Goal: Transaction & Acquisition: Purchase product/service

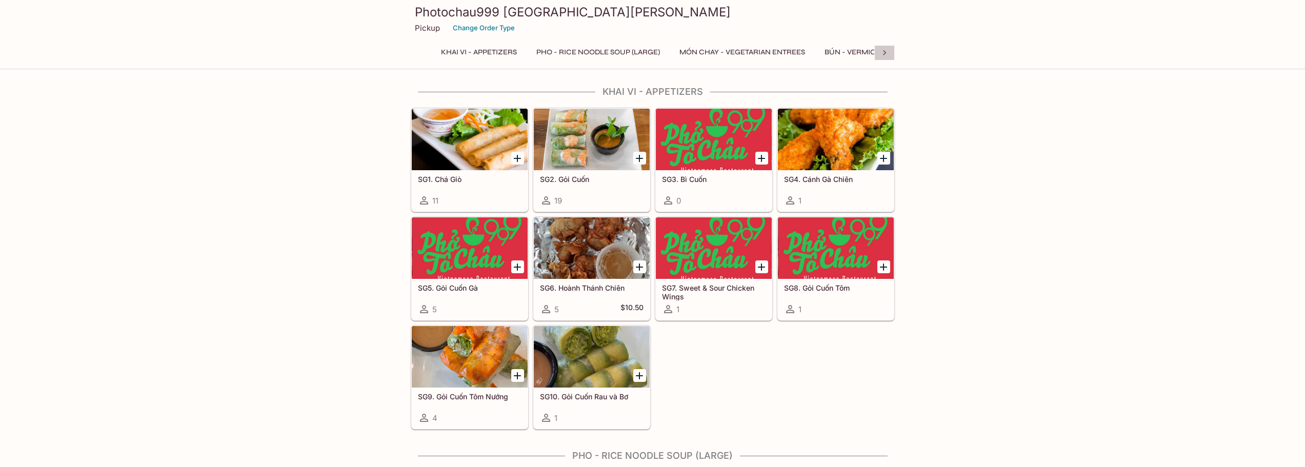
click at [886, 56] on icon at bounding box center [884, 53] width 10 height 10
click at [643, 50] on button "CƠM DĨA - Rice Plates" at bounding box center [628, 52] width 95 height 14
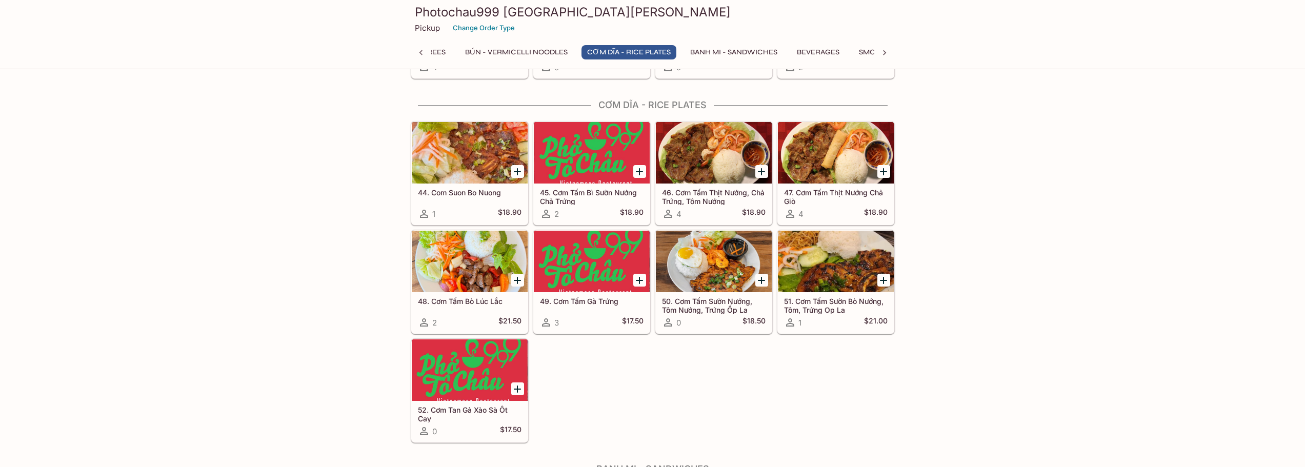
scroll to position [1673, 0]
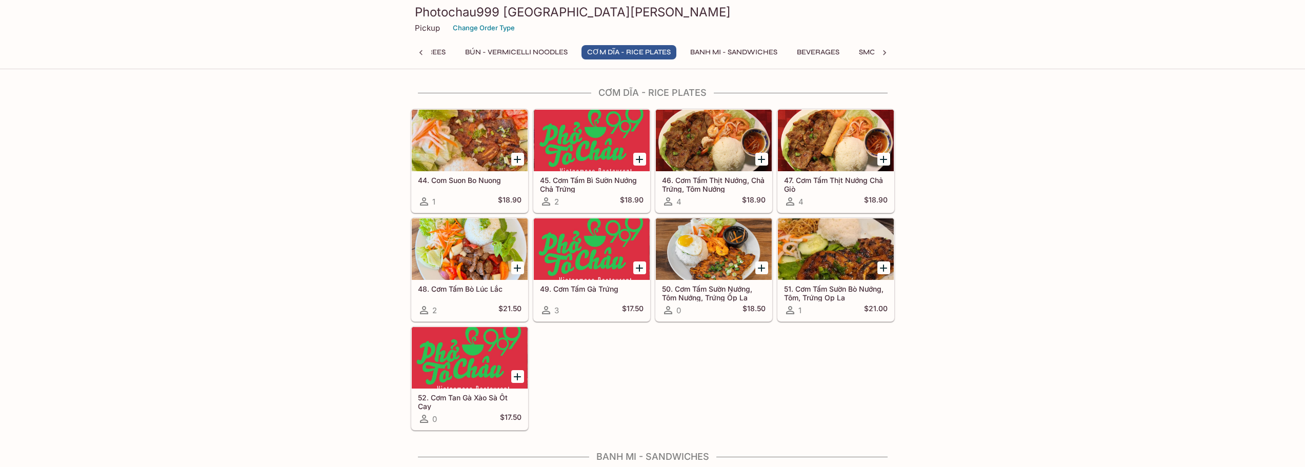
click at [536, 54] on button "BÚN - Vermicelli Noodles" at bounding box center [516, 52] width 114 height 14
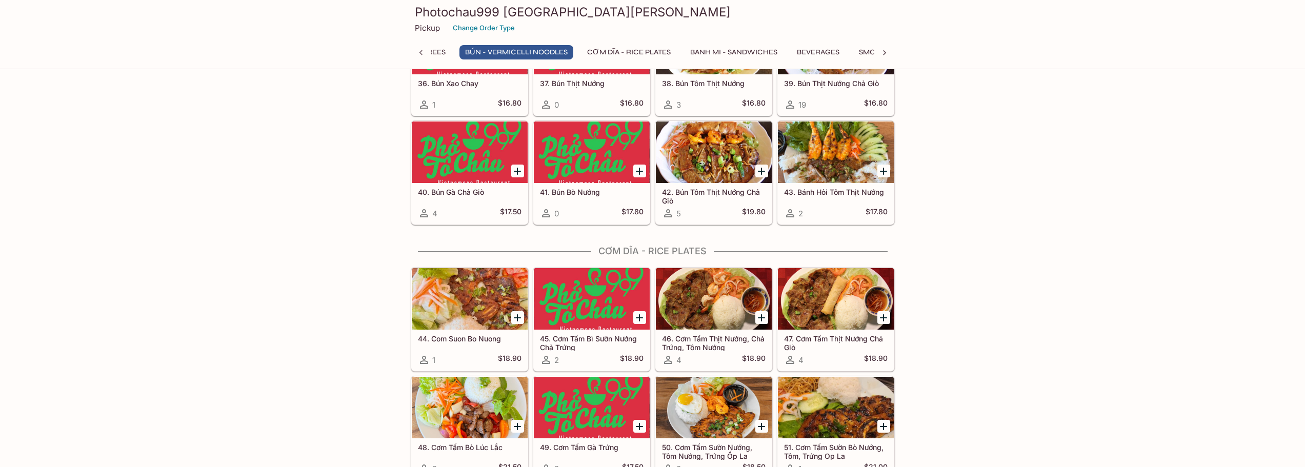
scroll to position [1571, 0]
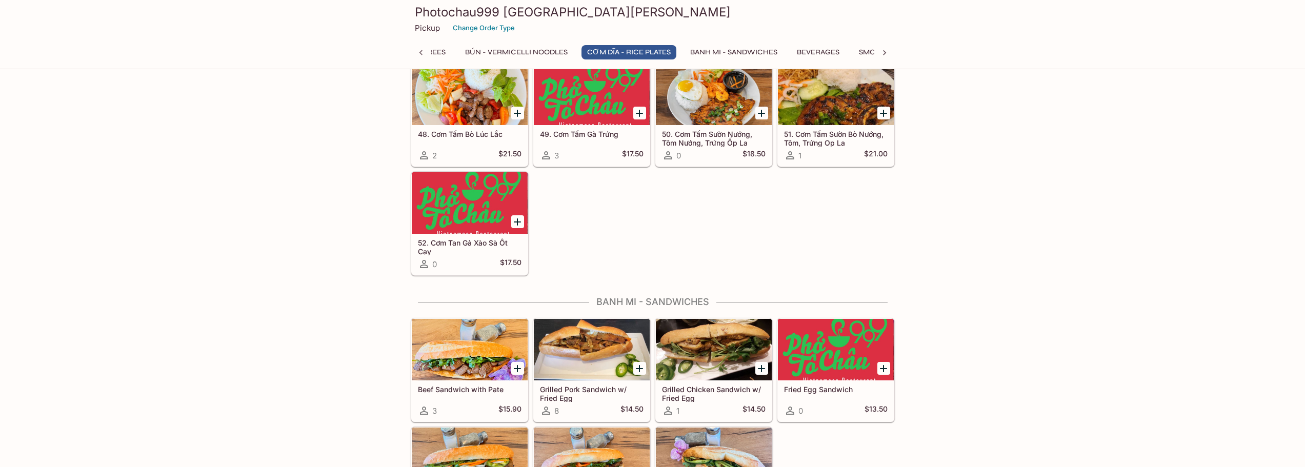
click at [501, 53] on button "BÚN - Vermicelli Noodles" at bounding box center [516, 52] width 114 height 14
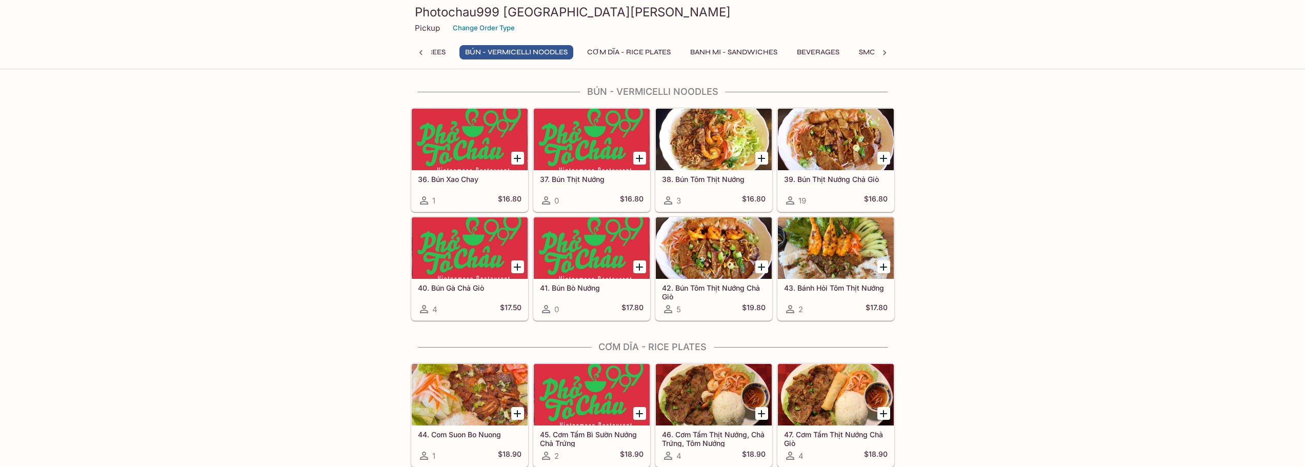
scroll to position [1417, 0]
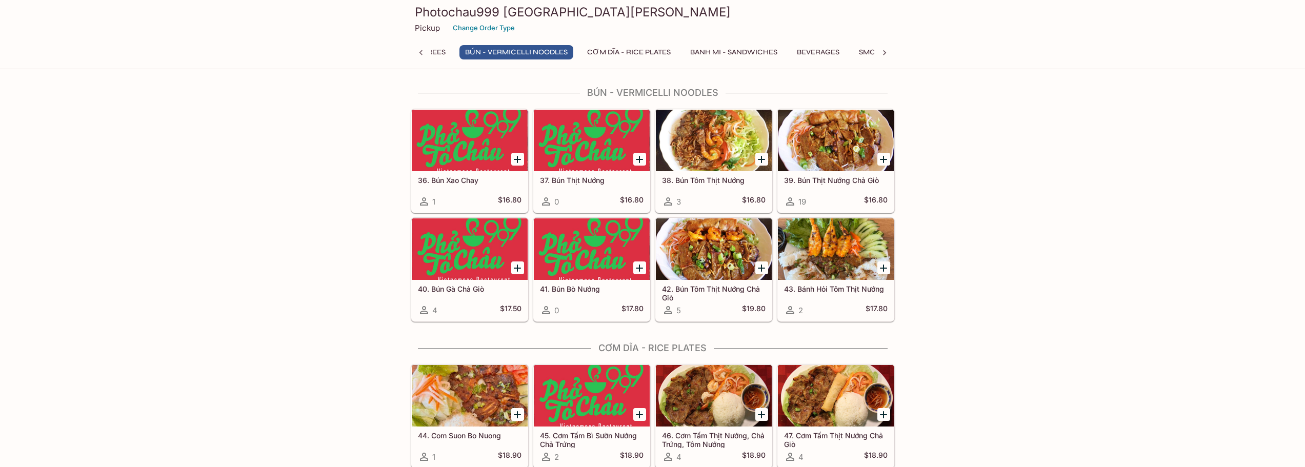
click at [441, 54] on button "MÓN CHAY - Vegetarian Entrees" at bounding box center [382, 52] width 137 height 14
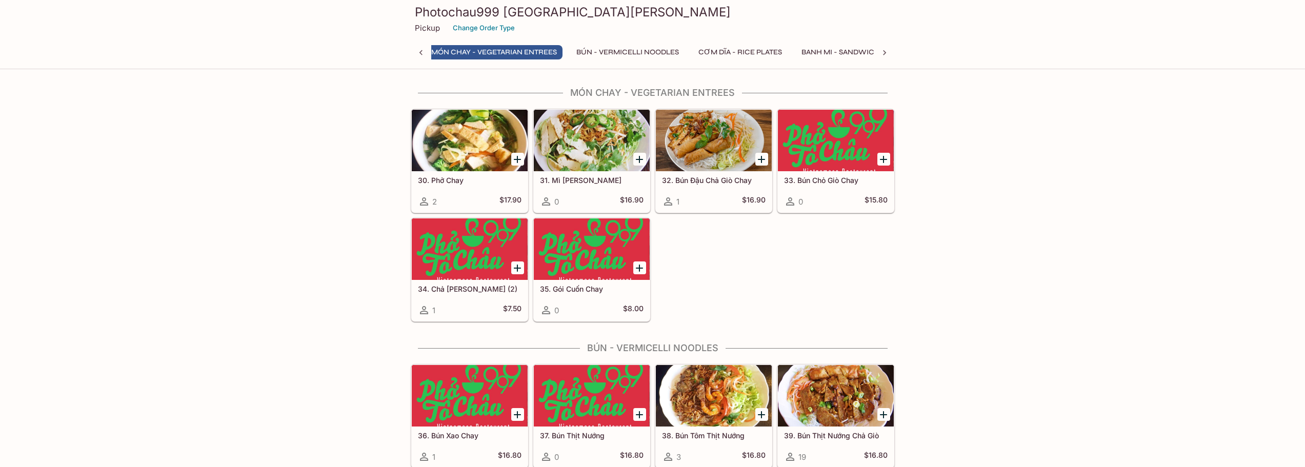
scroll to position [0, 245]
click at [418, 51] on icon at bounding box center [421, 53] width 10 height 10
click at [558, 52] on button "Pho - Rice Noodle Soup (Large)" at bounding box center [598, 52] width 135 height 14
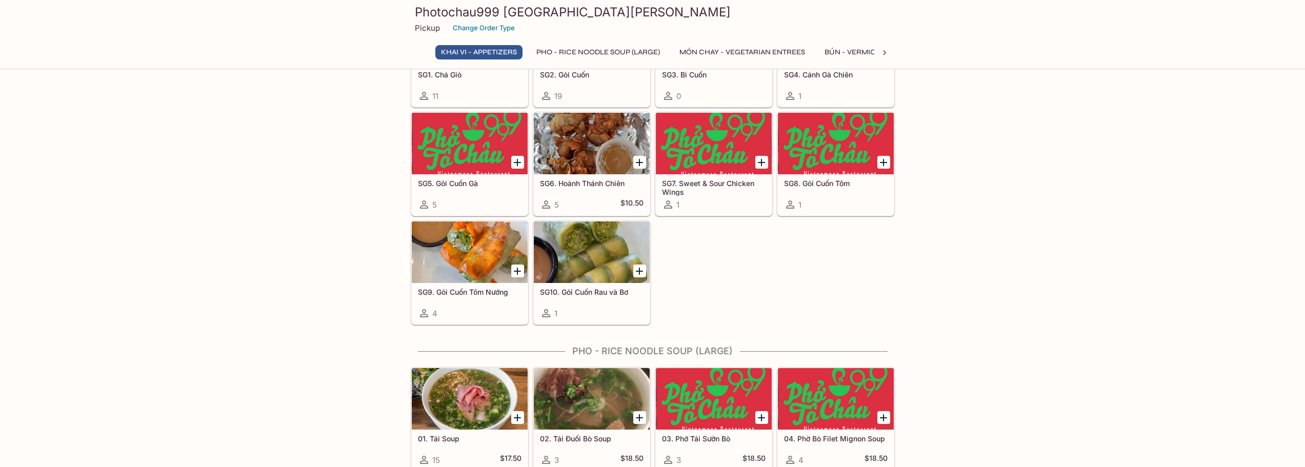
scroll to position [256, 0]
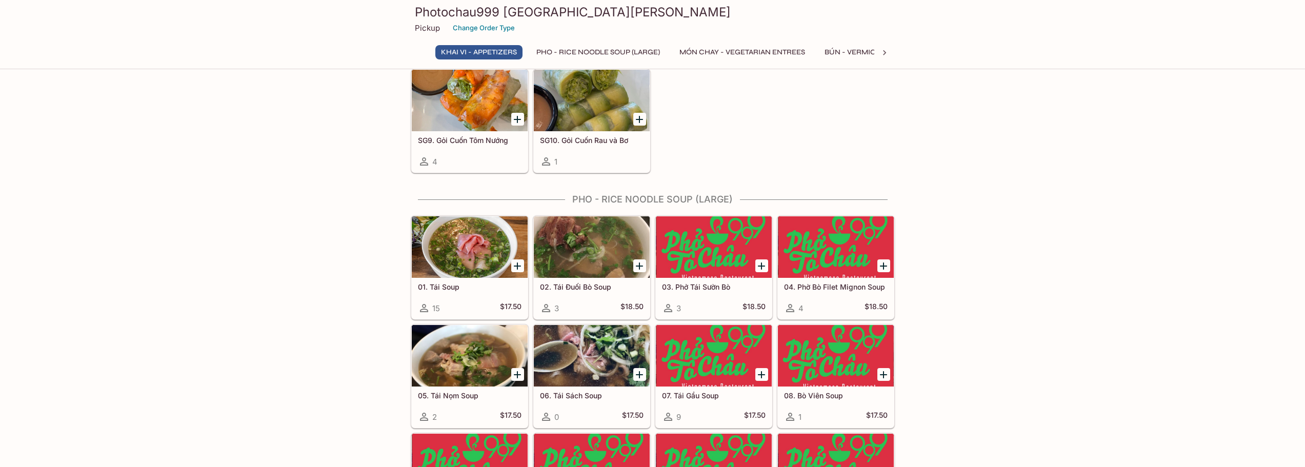
click at [587, 241] on div at bounding box center [592, 247] width 116 height 62
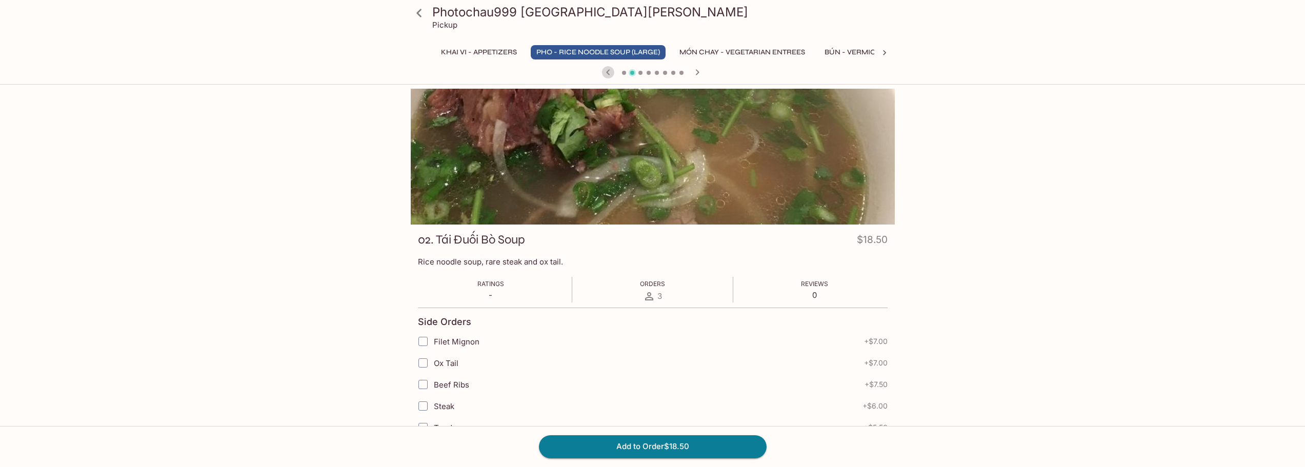
click at [609, 74] on icon "button" at bounding box center [608, 72] width 4 height 6
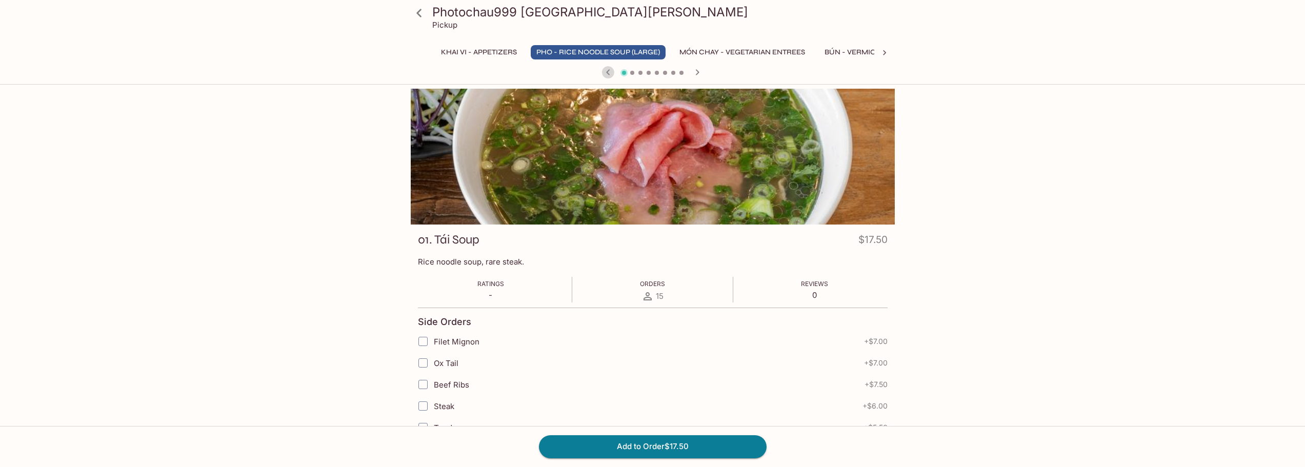
click at [609, 74] on icon "button" at bounding box center [608, 72] width 4 height 6
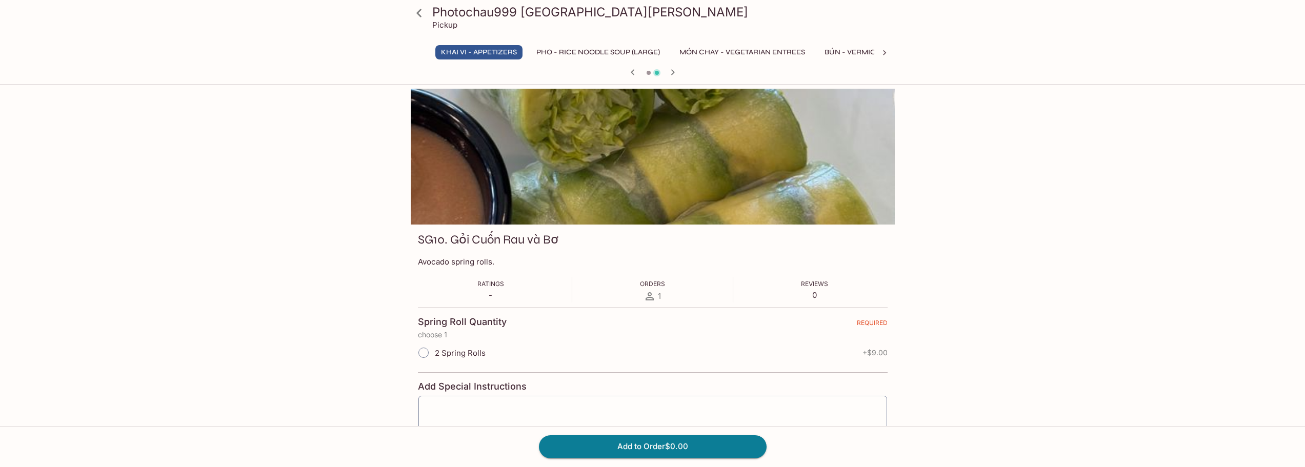
click at [609, 74] on div at bounding box center [653, 73] width 492 height 15
click at [548, 48] on button "Pho - Rice Noodle Soup (Large)" at bounding box center [598, 52] width 135 height 14
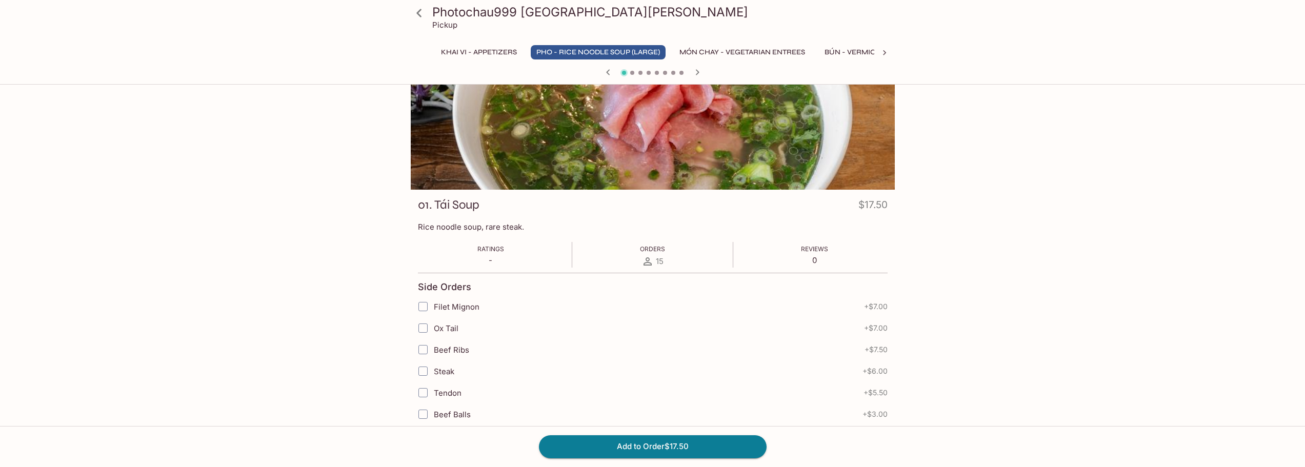
scroll to position [51, 0]
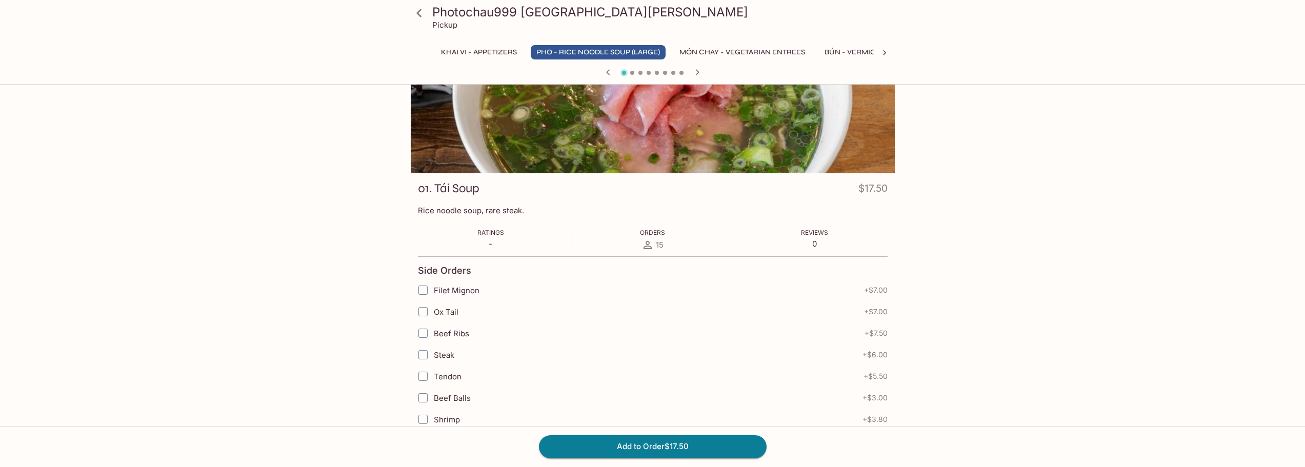
click at [418, 12] on icon at bounding box center [418, 13] width 5 height 8
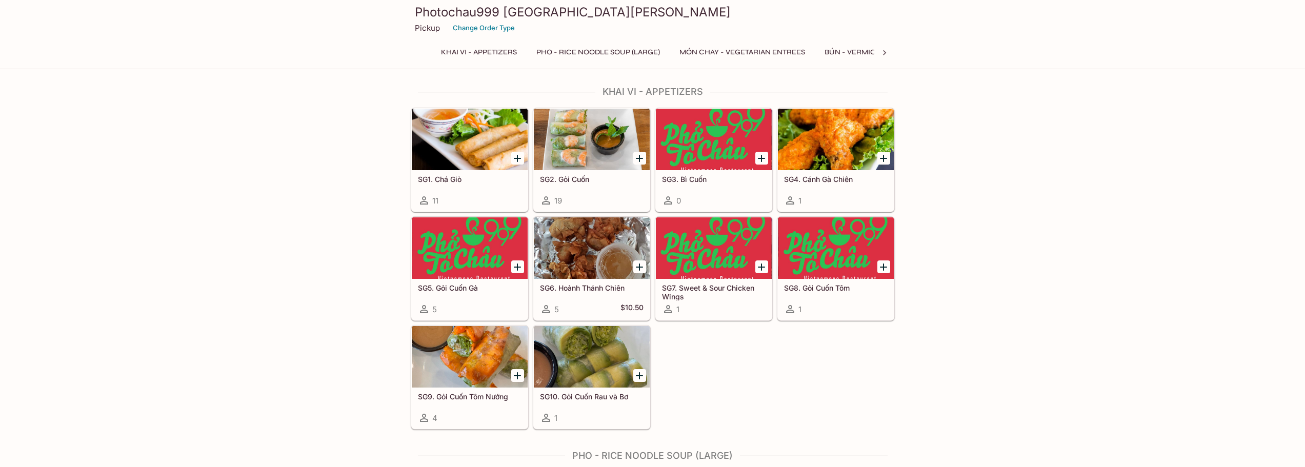
click at [589, 52] on button "Pho - Rice Noodle Soup (Large)" at bounding box center [598, 52] width 135 height 14
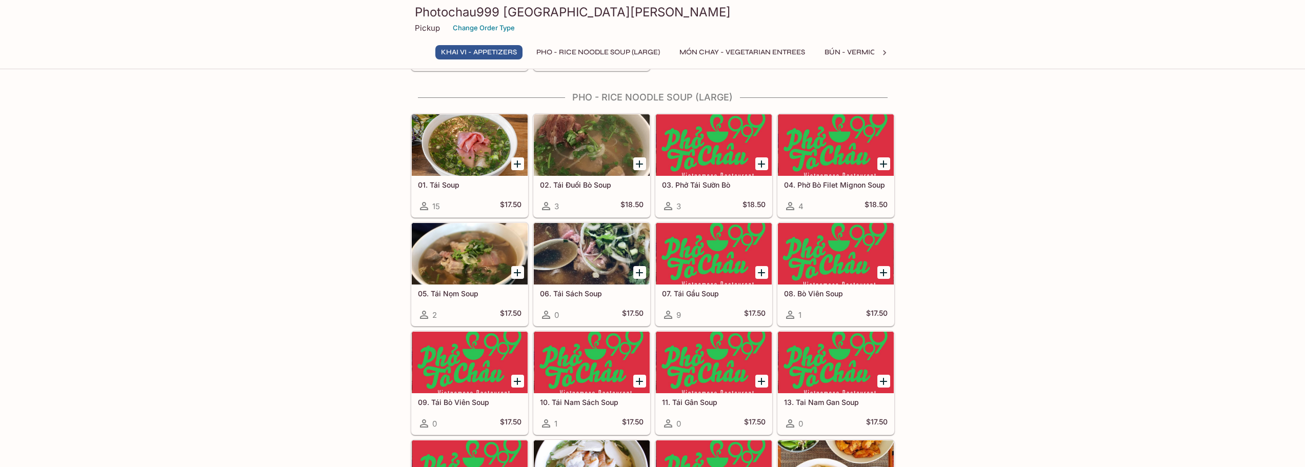
scroll to position [363, 0]
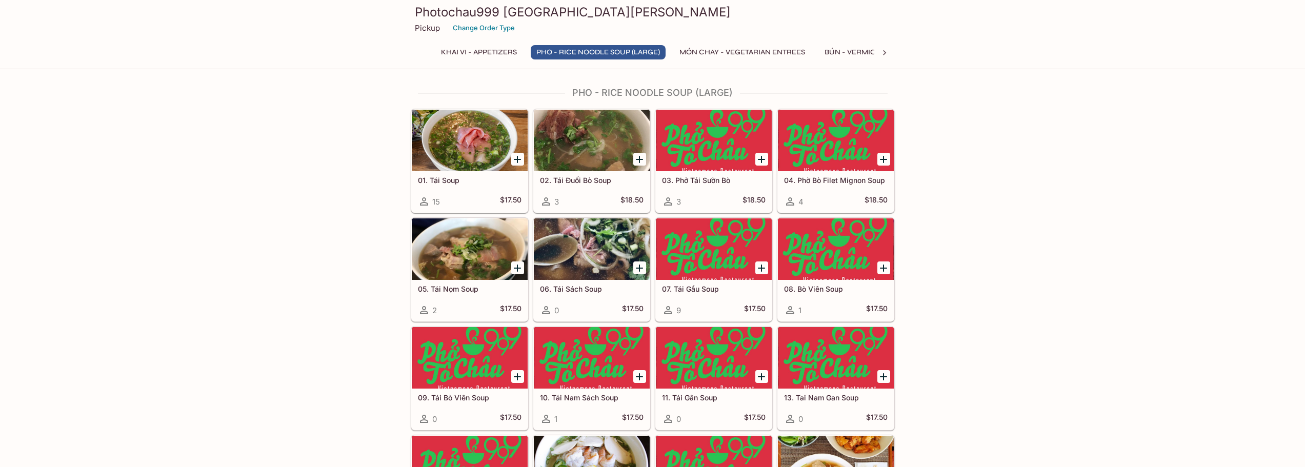
click at [591, 161] on div at bounding box center [592, 141] width 116 height 62
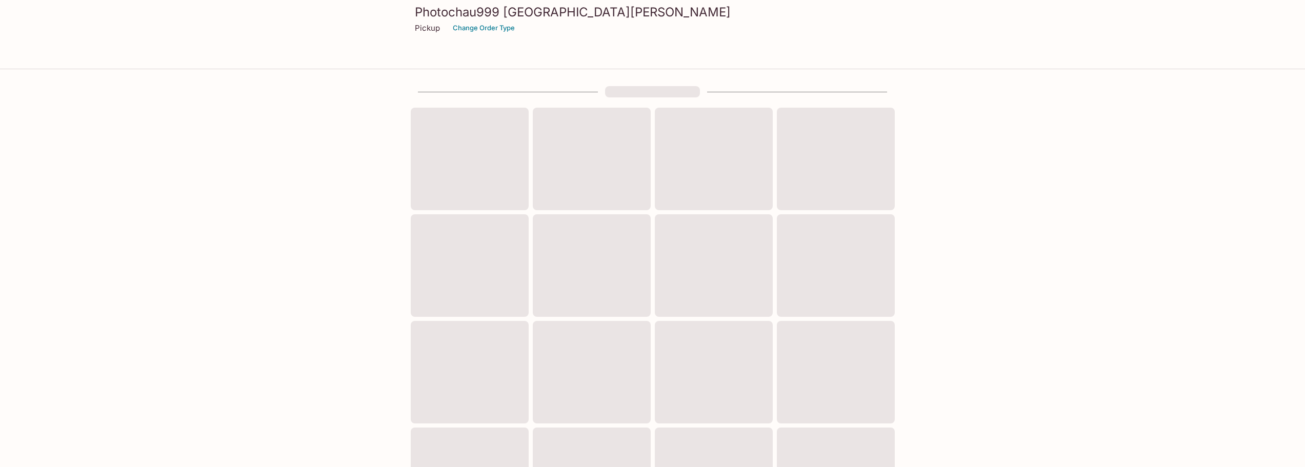
scroll to position [276, 0]
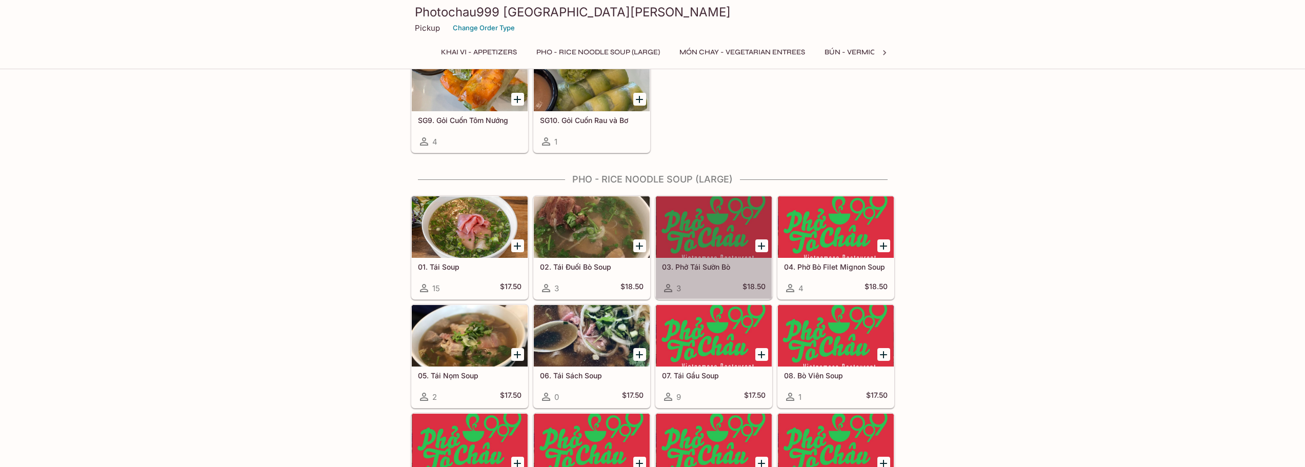
click at [706, 242] on div at bounding box center [714, 227] width 116 height 62
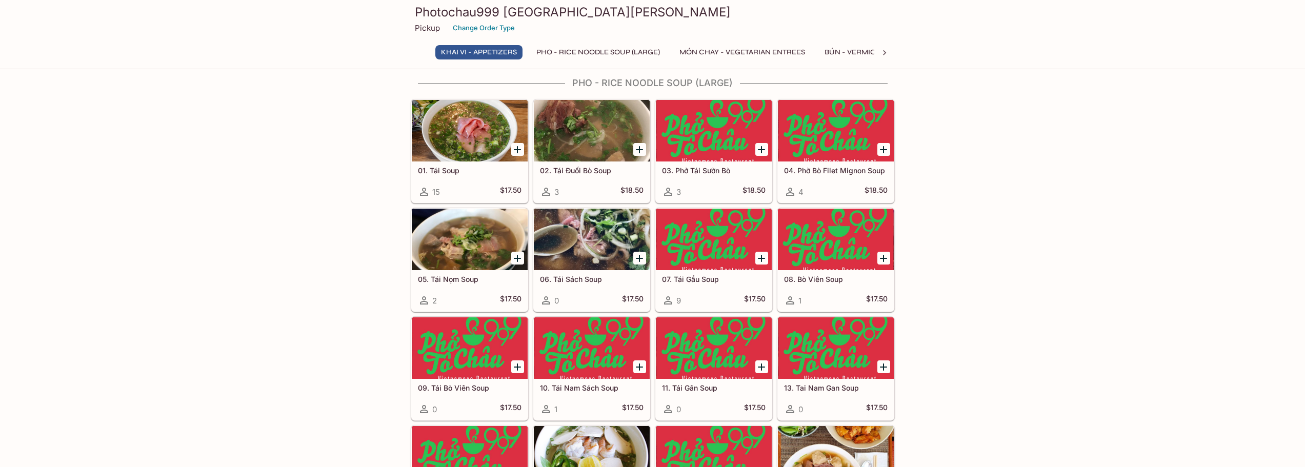
scroll to position [379, 0]
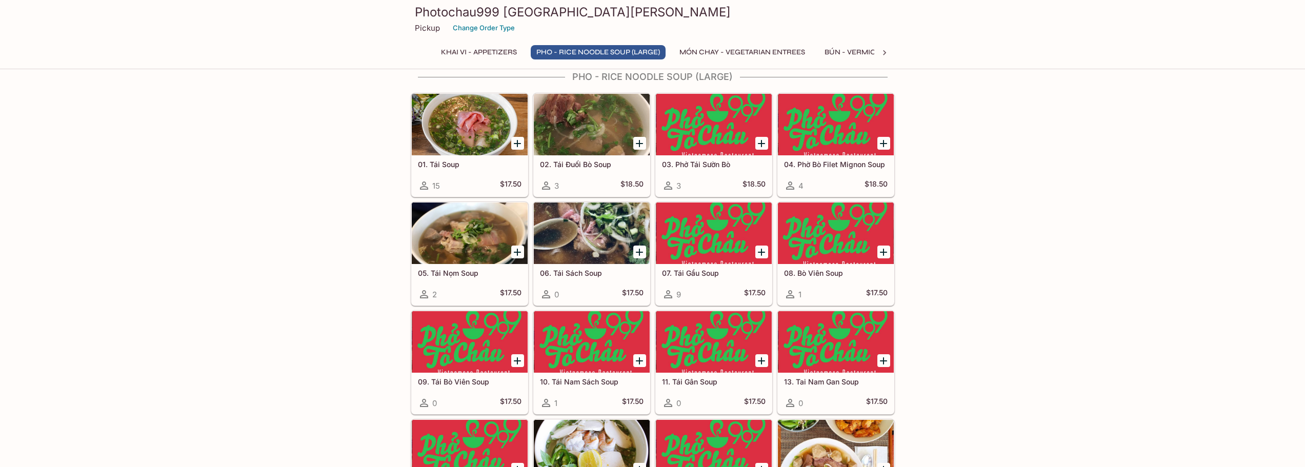
click at [832, 175] on div "04. Phờ Bò Filet Mignon Soup 4 $18.50" at bounding box center [836, 175] width 116 height 41
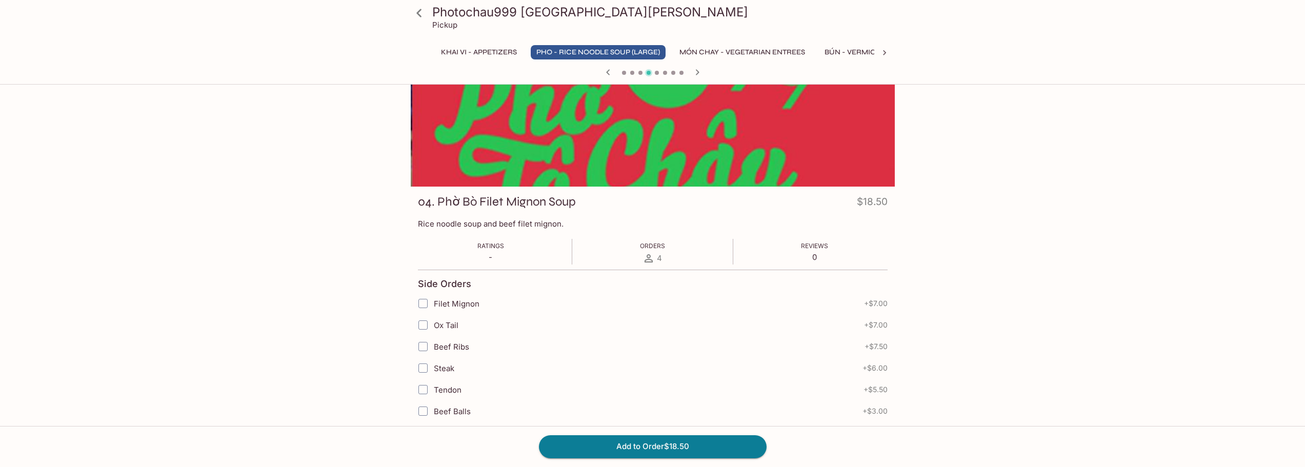
scroll to position [103, 0]
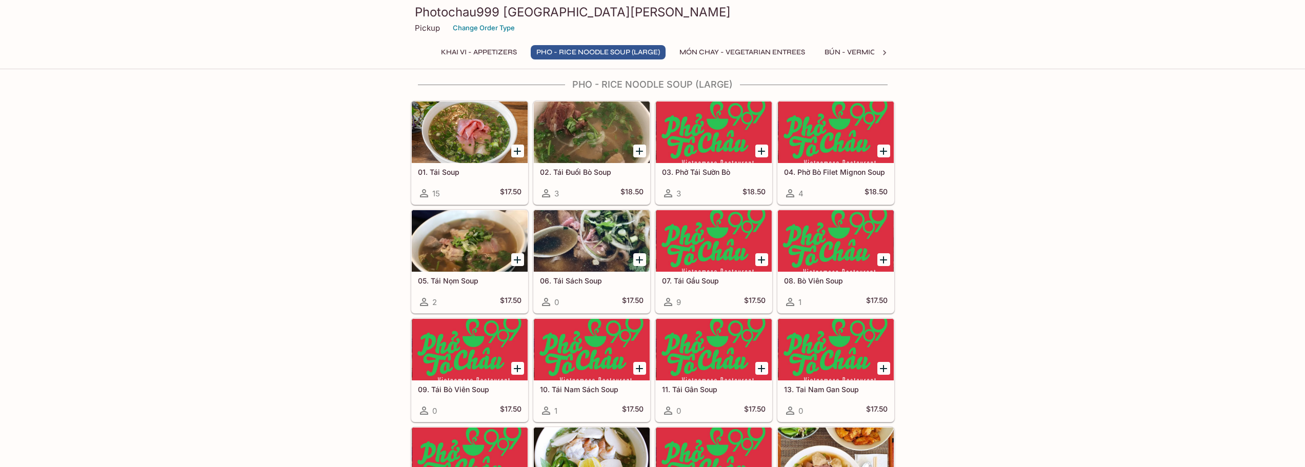
scroll to position [379, 0]
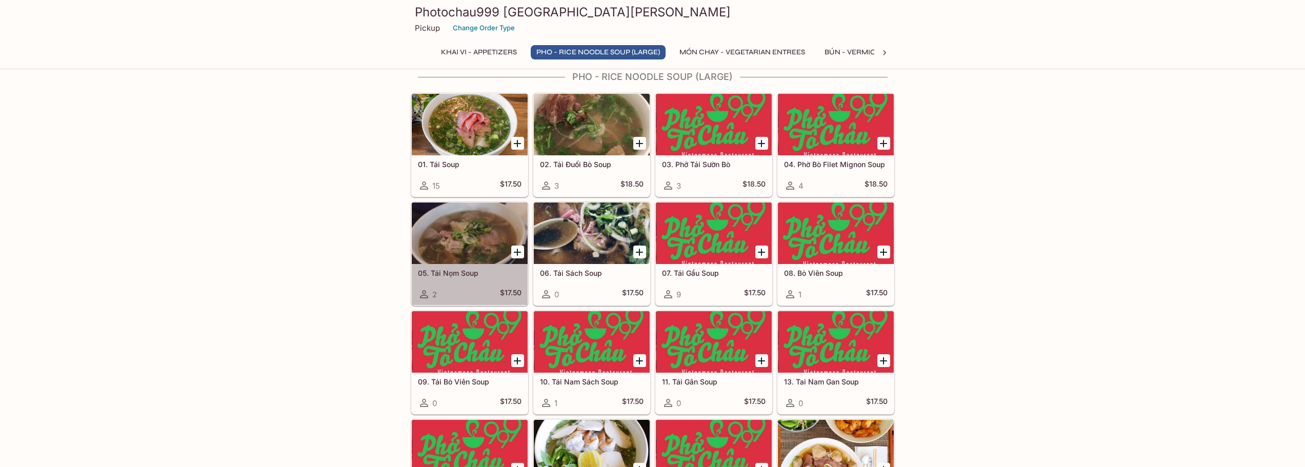
click at [464, 273] on h5 "05. Tái Nọm Soup" at bounding box center [470, 273] width 104 height 9
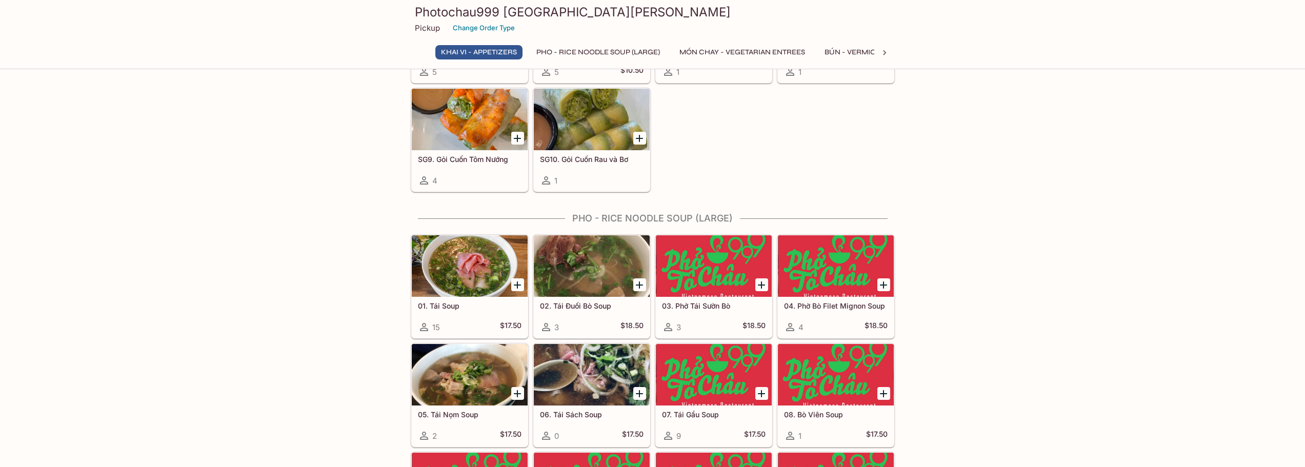
scroll to position [359, 0]
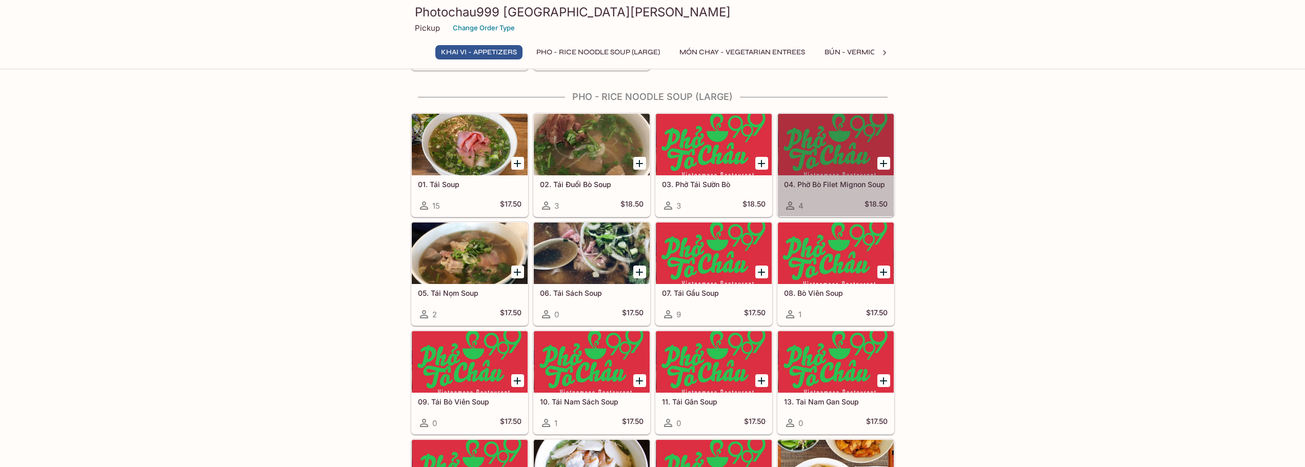
click at [838, 167] on div at bounding box center [836, 145] width 116 height 62
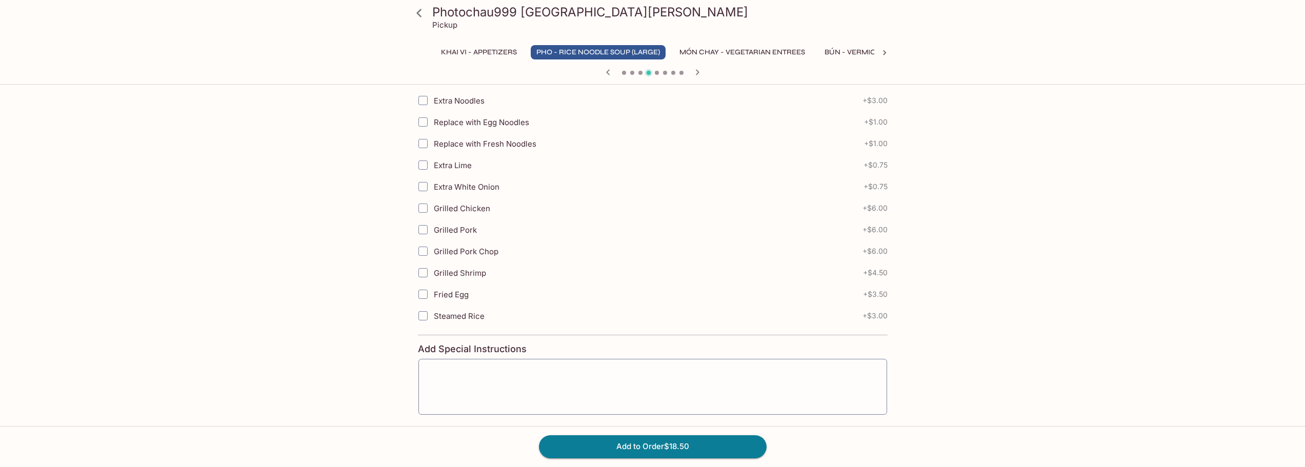
scroll to position [457, 0]
click at [551, 320] on div "x ​" at bounding box center [653, 342] width 470 height 57
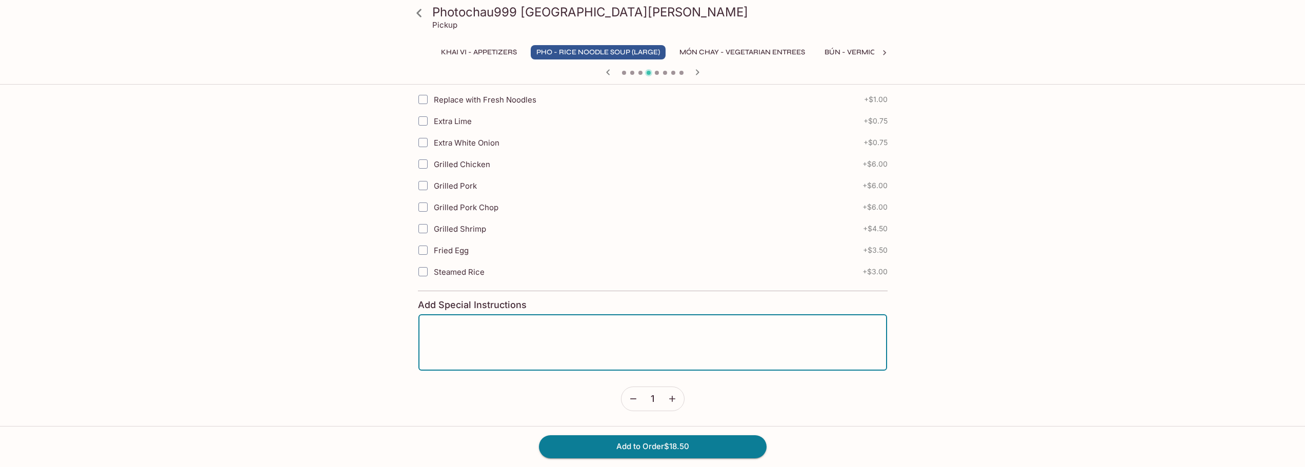
scroll to position [0, 0]
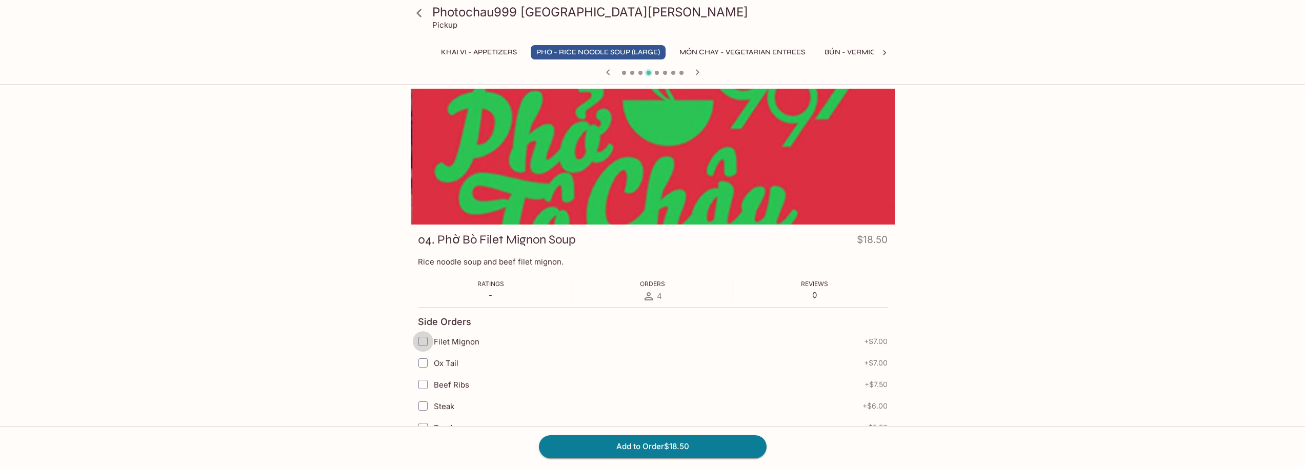
click at [422, 347] on input "Filet Mignon" at bounding box center [423, 341] width 21 height 21
checkbox input "true"
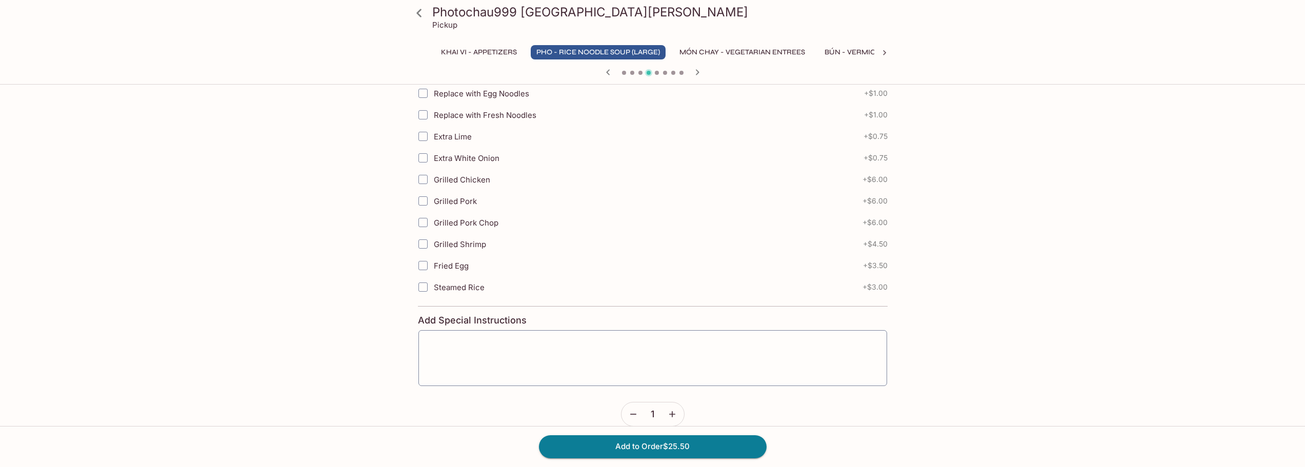
scroll to position [457, 0]
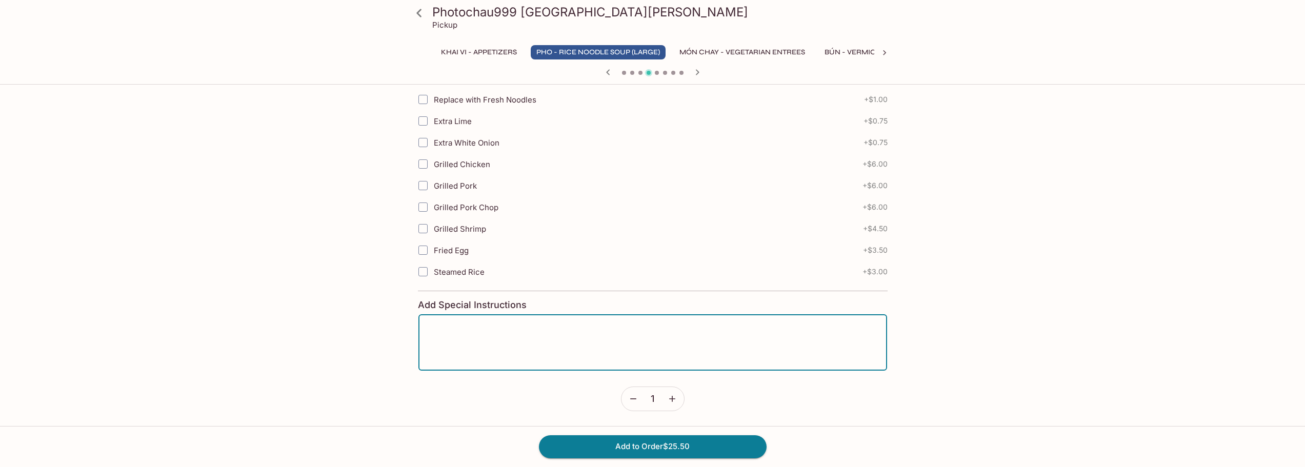
click at [541, 335] on textarea at bounding box center [653, 342] width 454 height 39
click at [478, 336] on textarea at bounding box center [653, 342] width 454 height 39
type textarea "well-done meat"
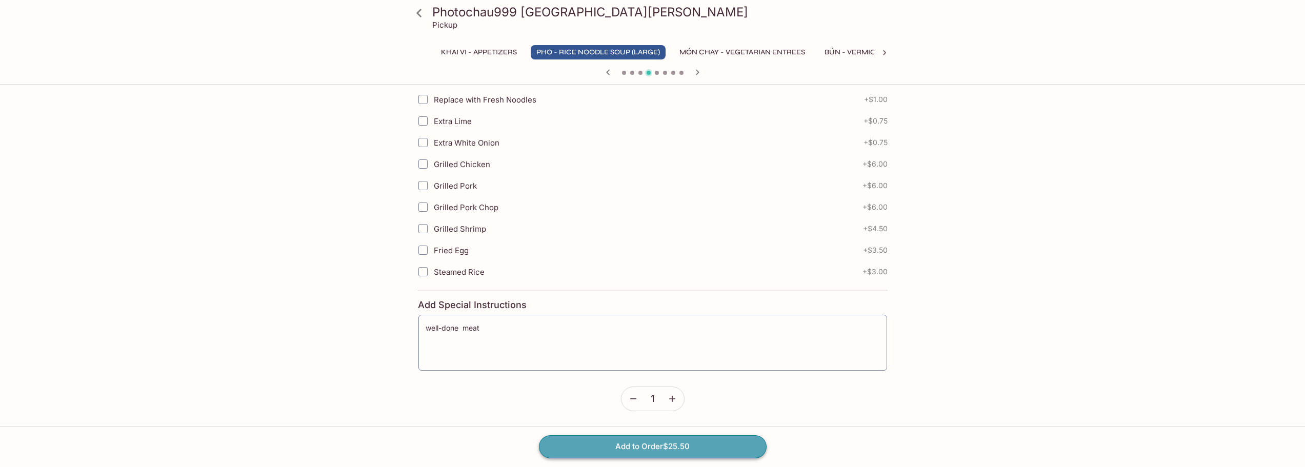
click at [660, 447] on button "Add to Order $25.50" at bounding box center [653, 446] width 228 height 23
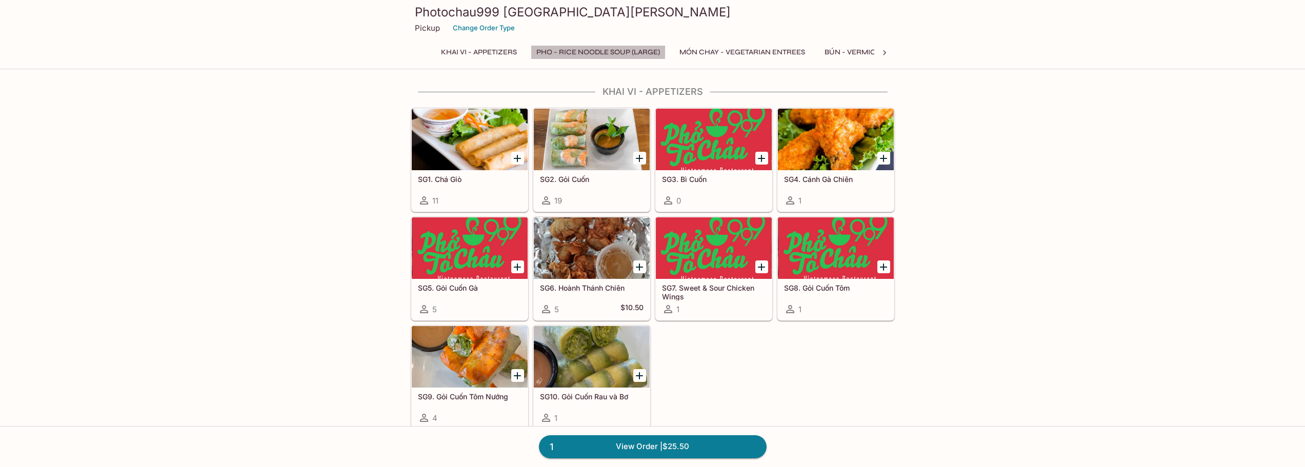
click at [591, 53] on button "Pho - Rice Noodle Soup (Large)" at bounding box center [598, 52] width 135 height 14
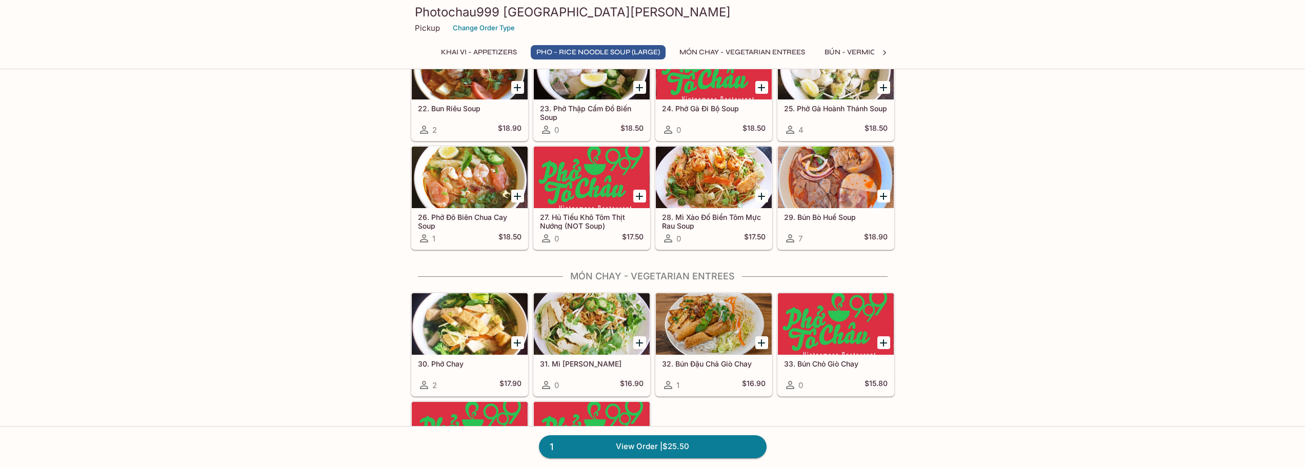
scroll to position [722, 0]
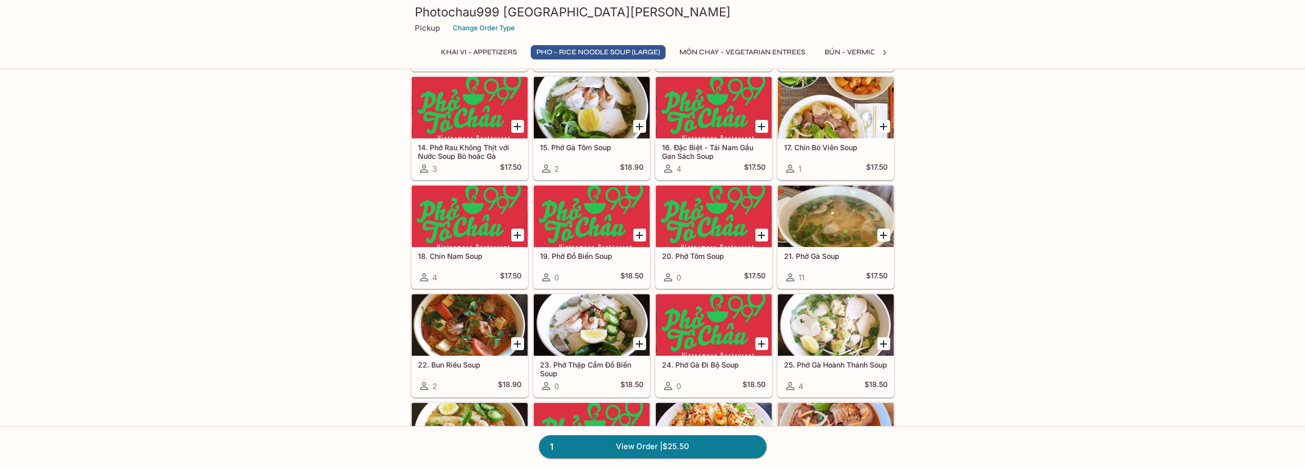
click at [882, 53] on icon at bounding box center [884, 53] width 10 height 10
click at [620, 48] on button "CƠM DĨA - Rice Plates" at bounding box center [628, 52] width 95 height 14
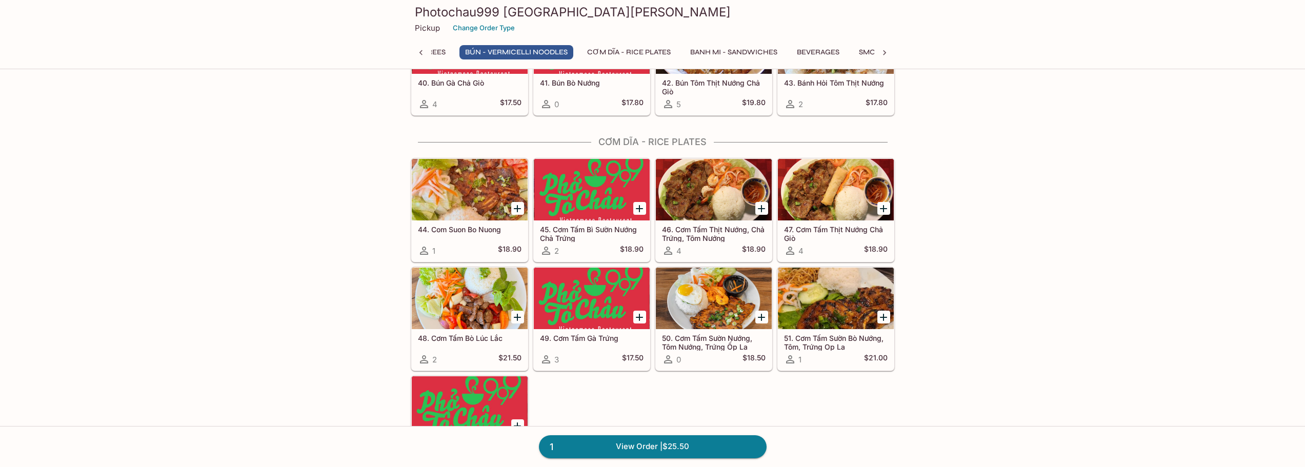
scroll to position [1621, 0]
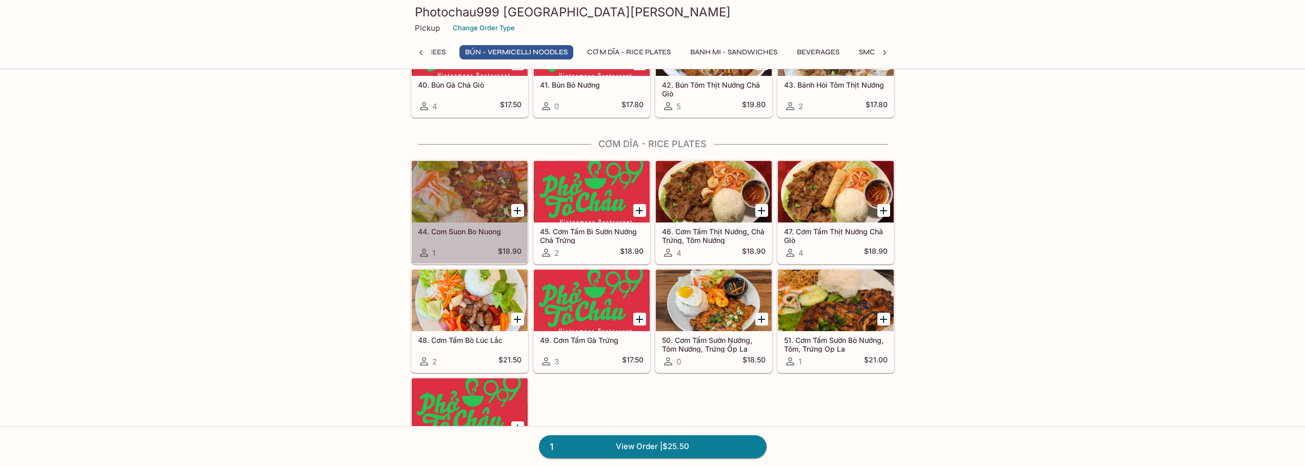
click at [456, 176] on div at bounding box center [470, 192] width 116 height 62
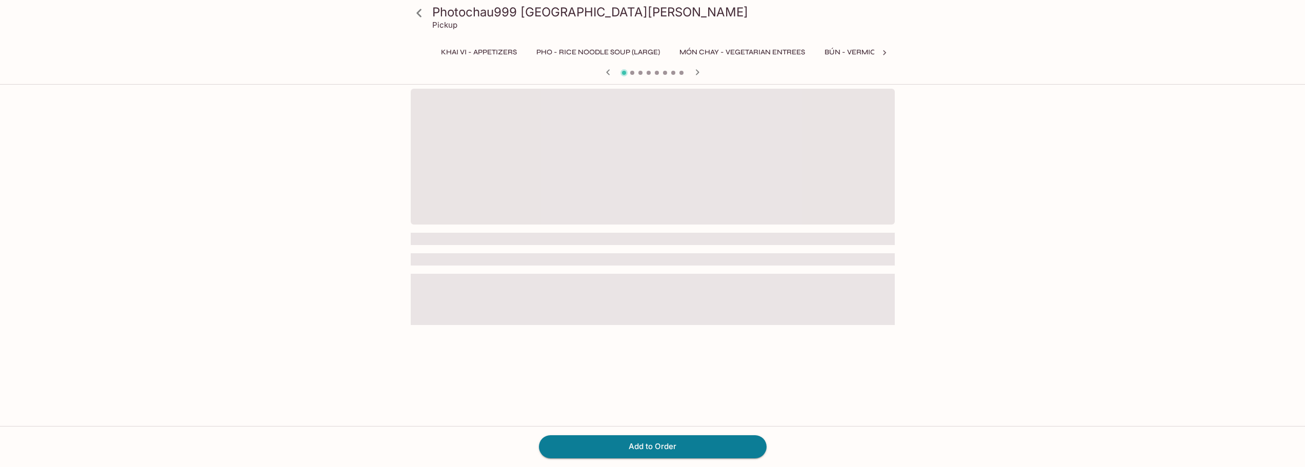
scroll to position [0, 166]
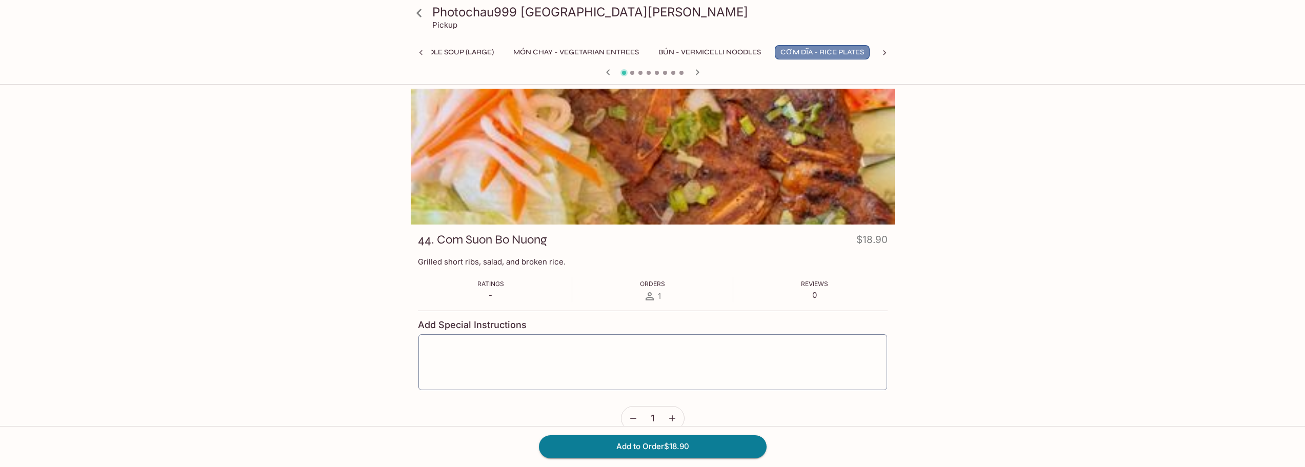
click at [818, 49] on button "CƠM DĨA - Rice Plates" at bounding box center [822, 52] width 95 height 14
click at [699, 71] on icon "button" at bounding box center [697, 72] width 12 height 12
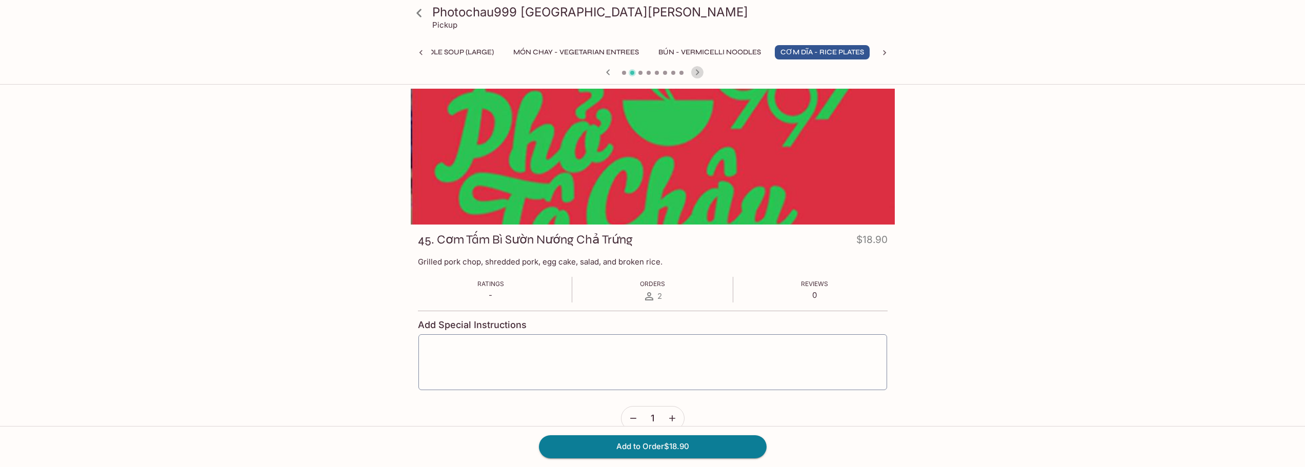
click at [699, 71] on icon "button" at bounding box center [697, 72] width 12 height 12
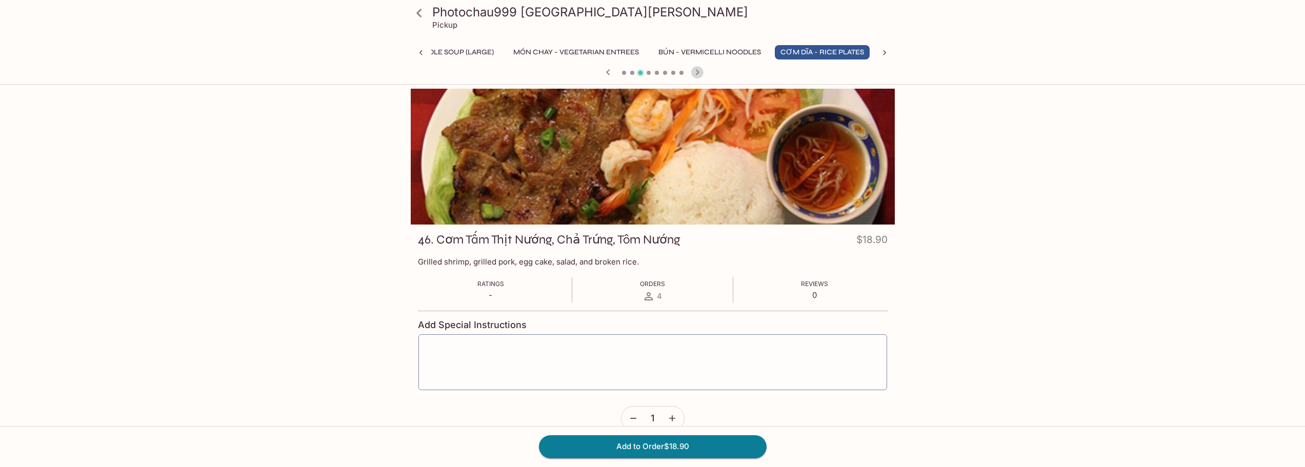
click at [699, 71] on icon "button" at bounding box center [697, 72] width 12 height 12
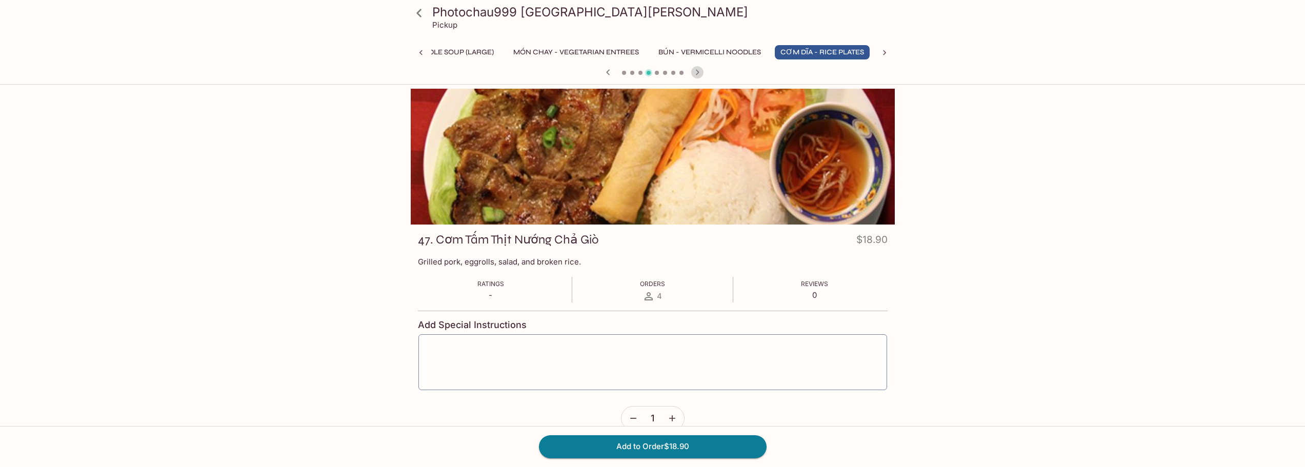
click at [699, 71] on icon "button" at bounding box center [697, 72] width 12 height 12
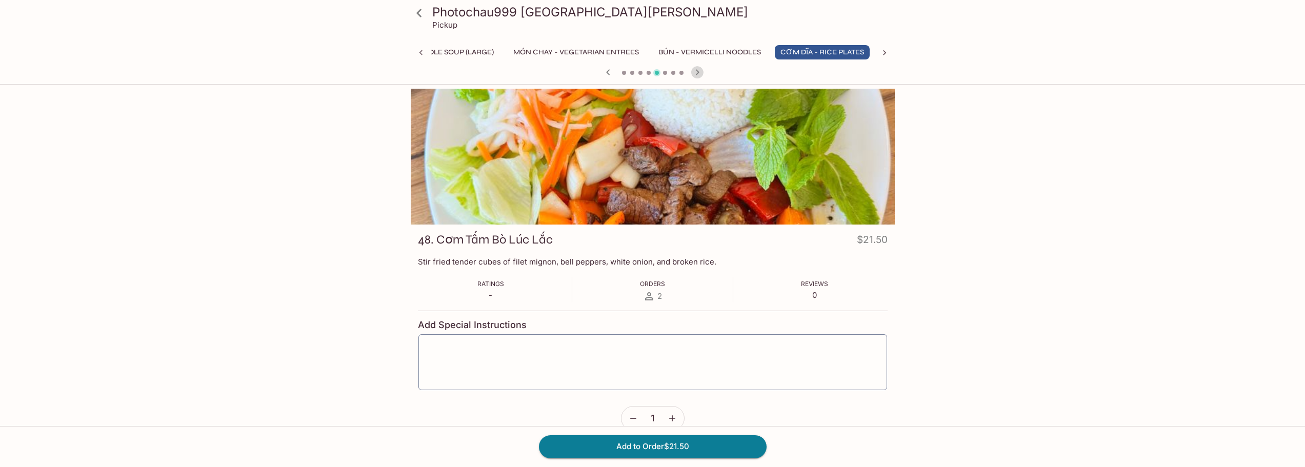
click at [699, 71] on icon "button" at bounding box center [697, 72] width 12 height 12
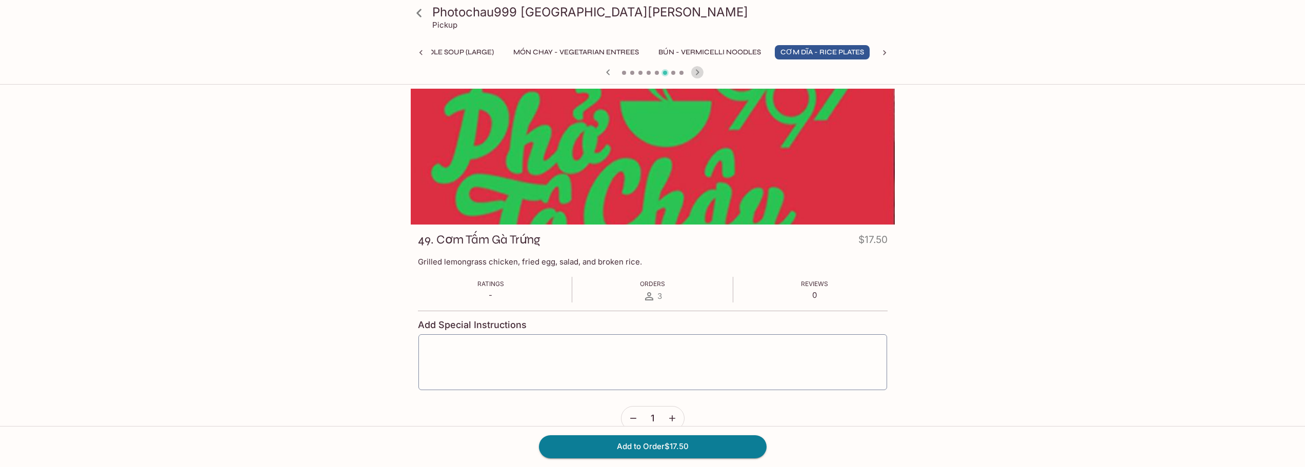
click at [699, 71] on icon "button" at bounding box center [697, 72] width 12 height 12
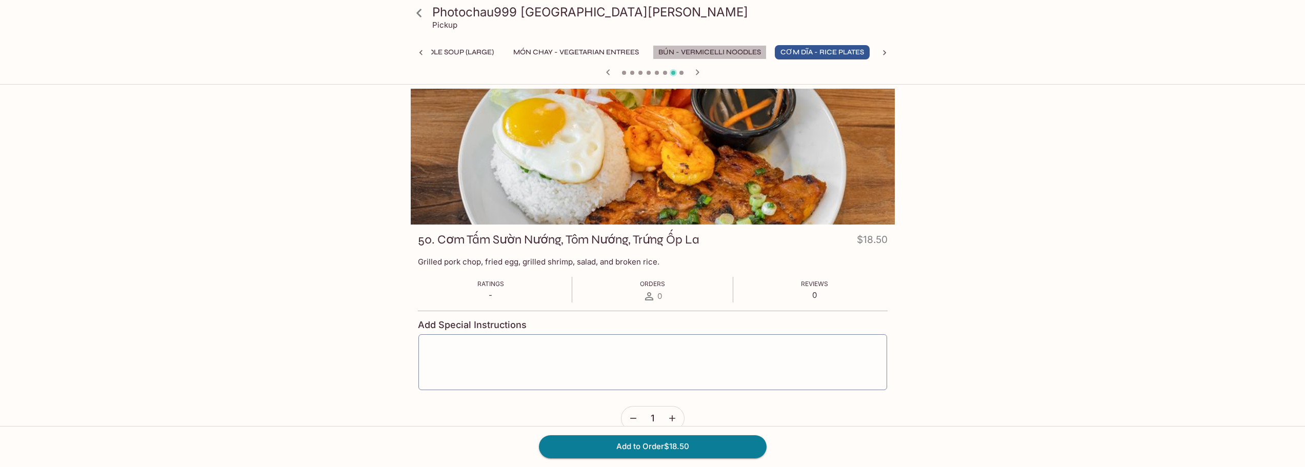
click at [729, 53] on button "BÚN - Vermicelli Noodles" at bounding box center [710, 52] width 114 height 14
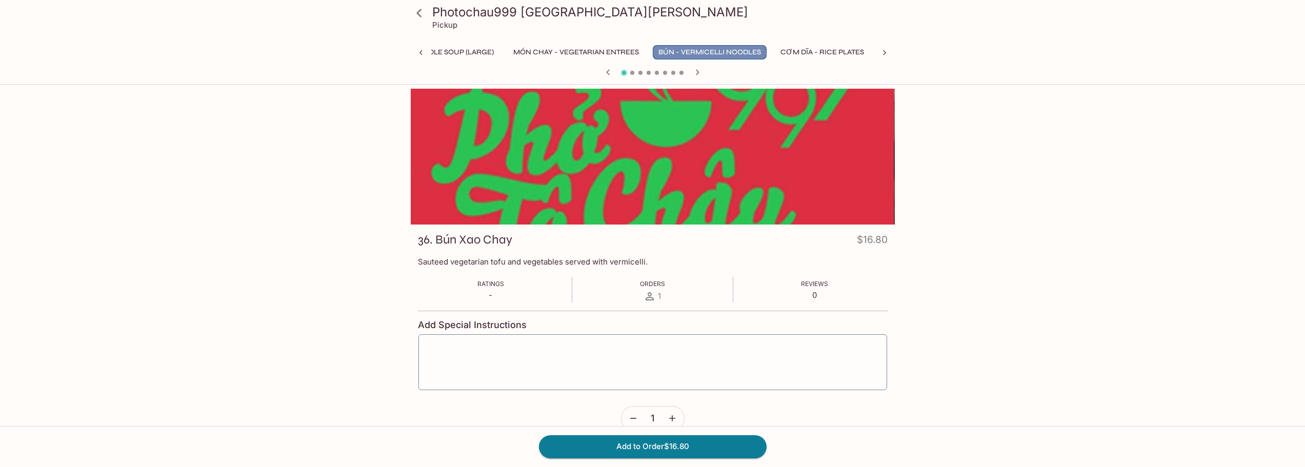
click at [706, 50] on button "BÚN - Vermicelli Noodles" at bounding box center [710, 52] width 114 height 14
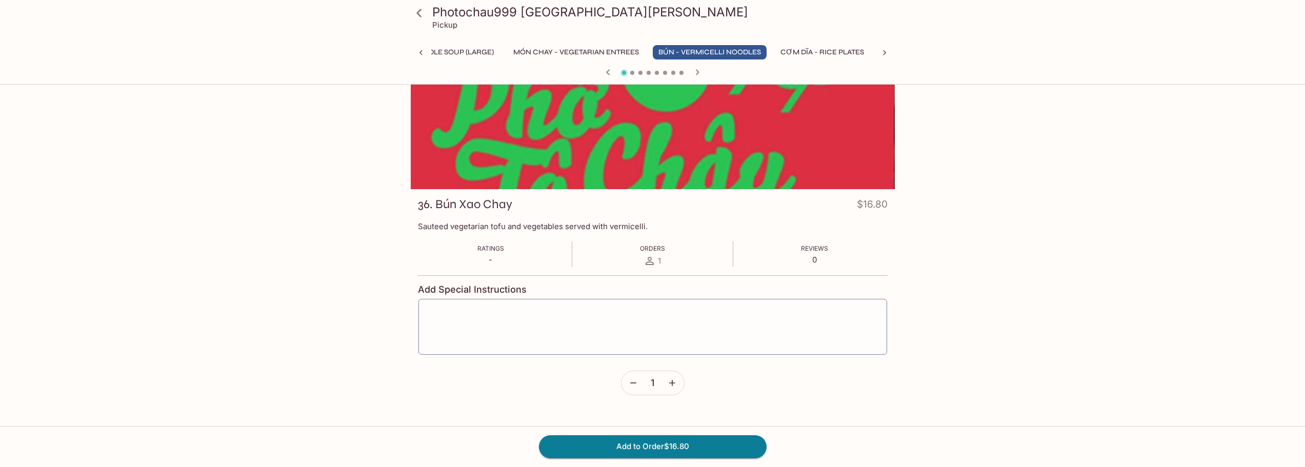
scroll to position [0, 0]
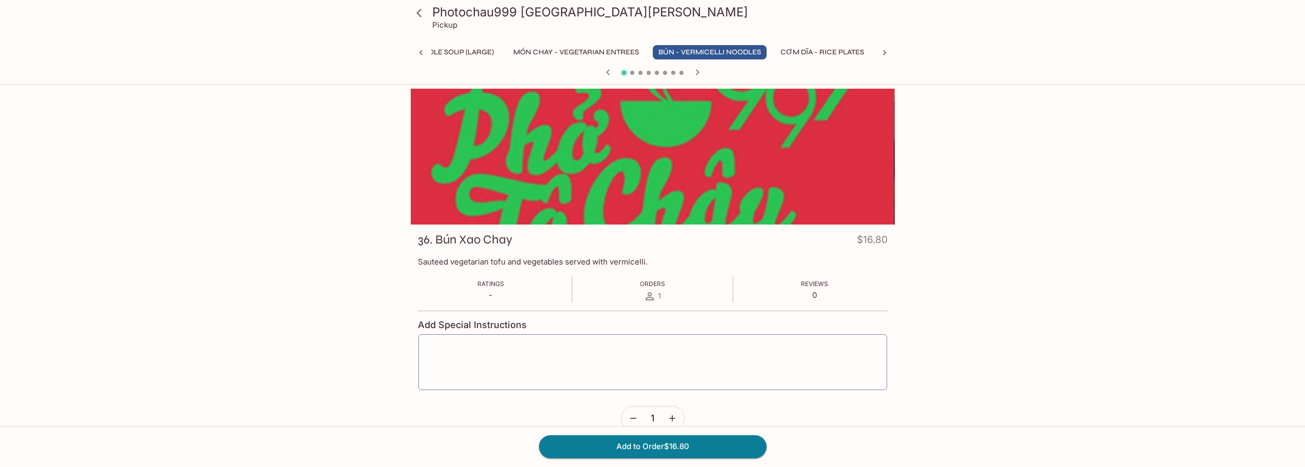
click at [422, 14] on icon at bounding box center [419, 13] width 18 height 18
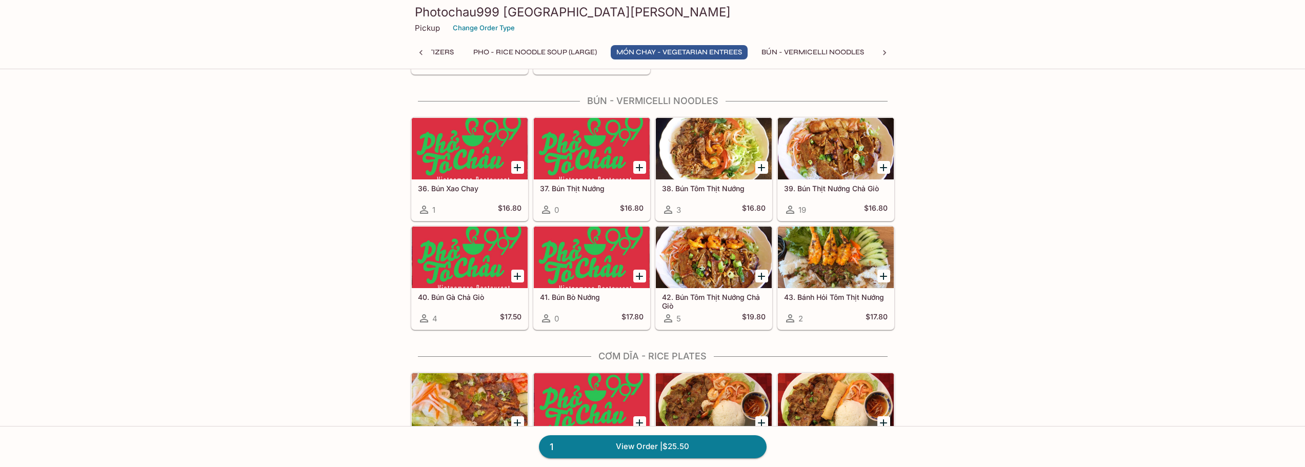
scroll to position [1384, 0]
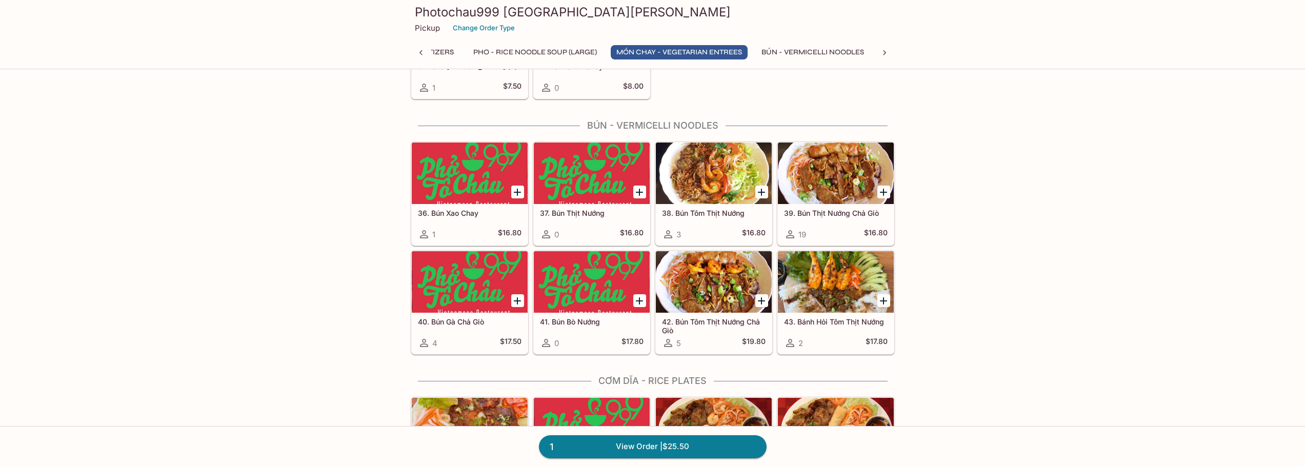
click at [707, 162] on div at bounding box center [714, 174] width 116 height 62
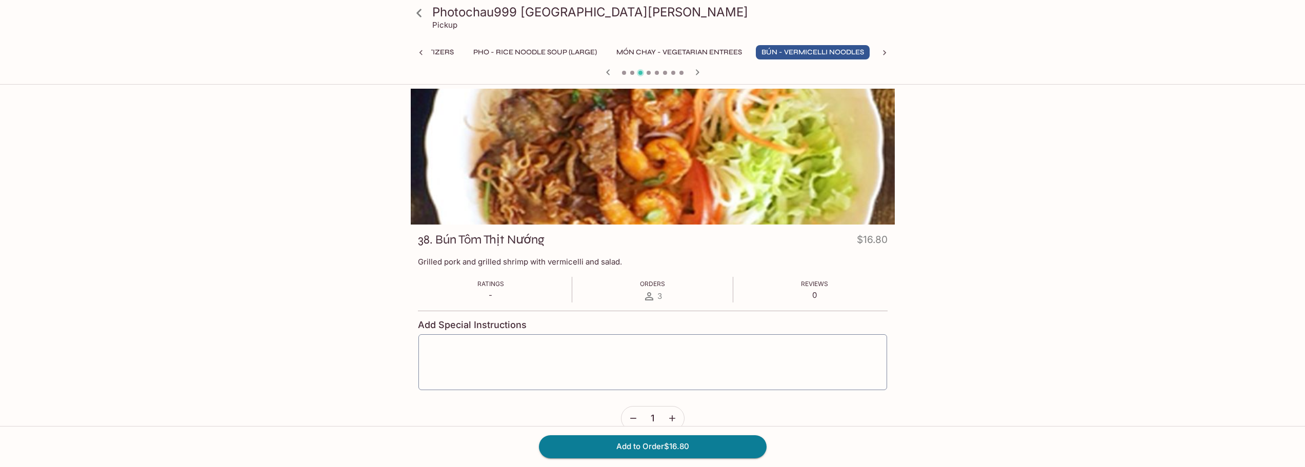
scroll to position [0, 63]
click at [421, 14] on icon at bounding box center [419, 13] width 18 height 18
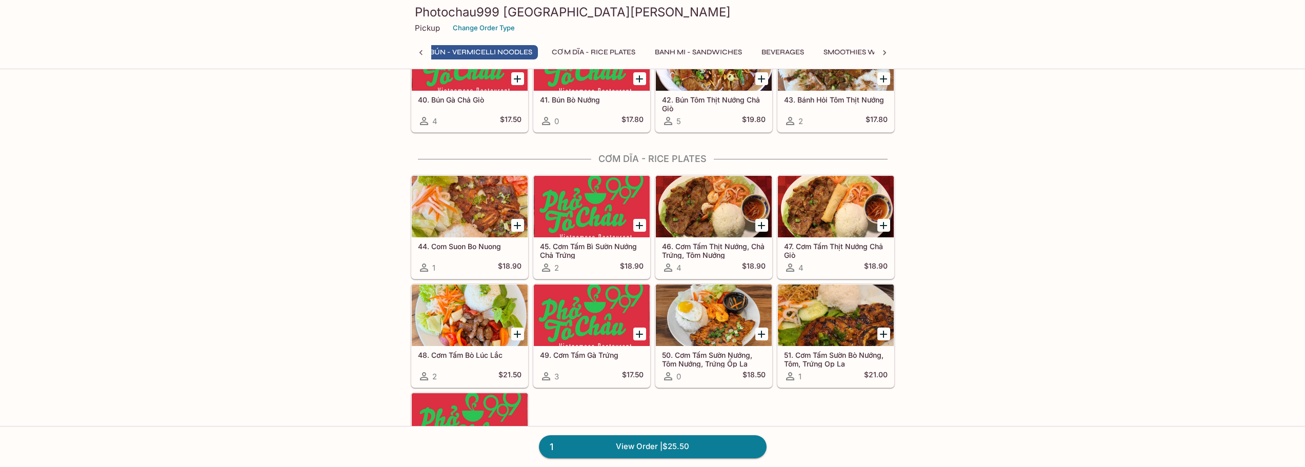
scroll to position [0, 391]
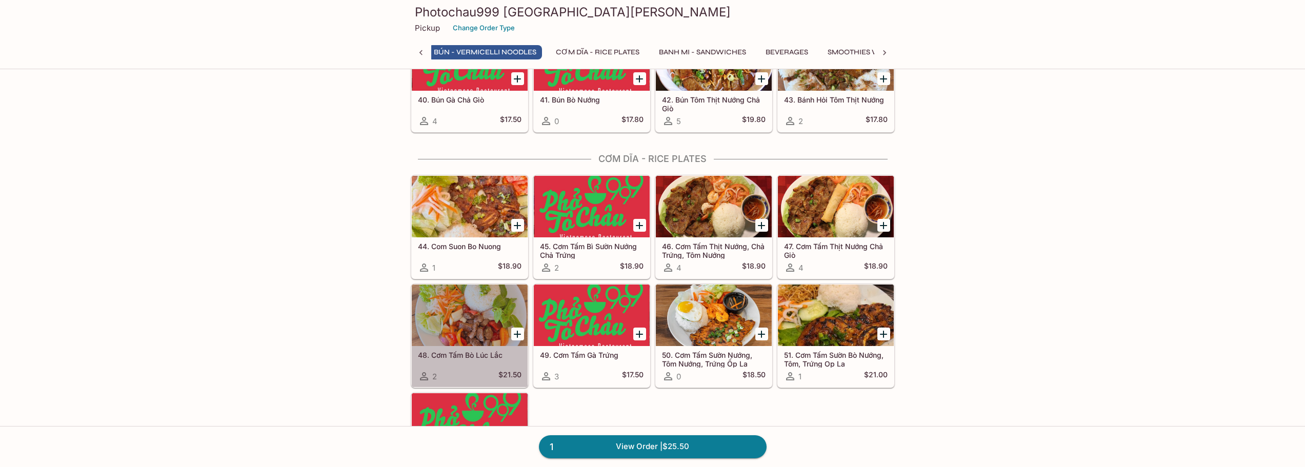
click at [478, 326] on div at bounding box center [470, 316] width 116 height 62
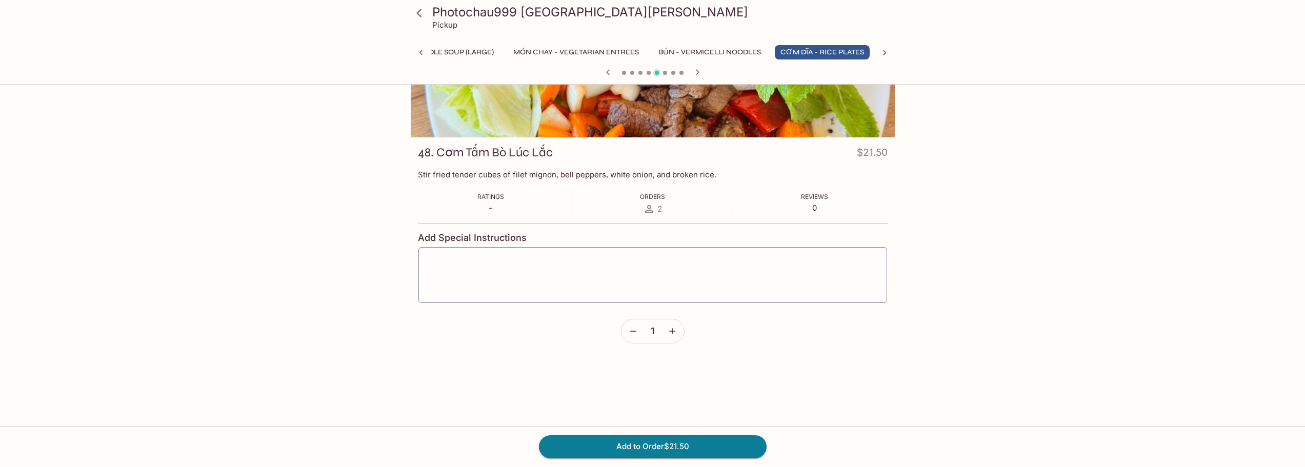
scroll to position [89, 0]
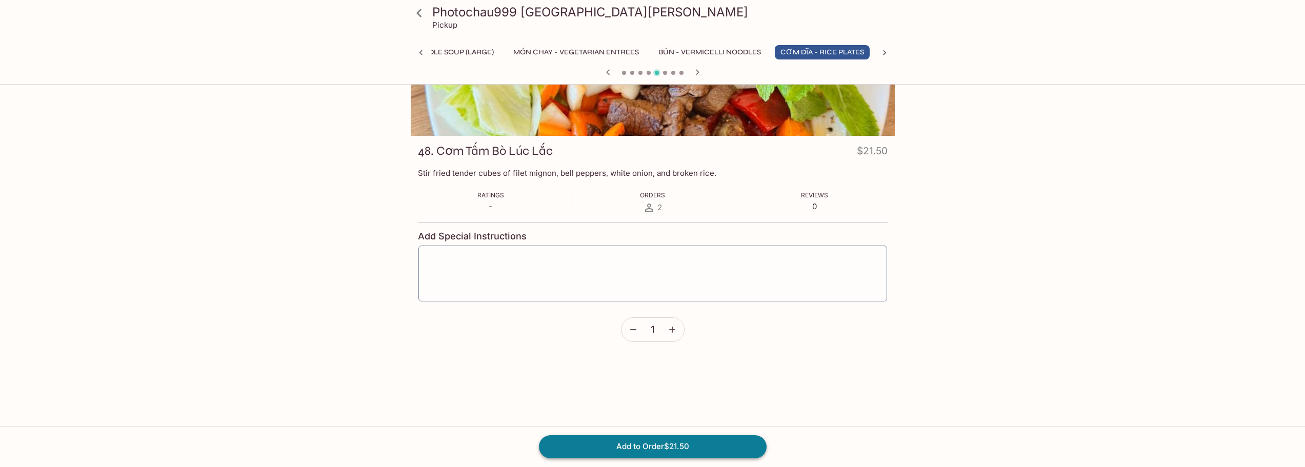
click at [662, 446] on button "Add to Order $21.50" at bounding box center [653, 446] width 228 height 23
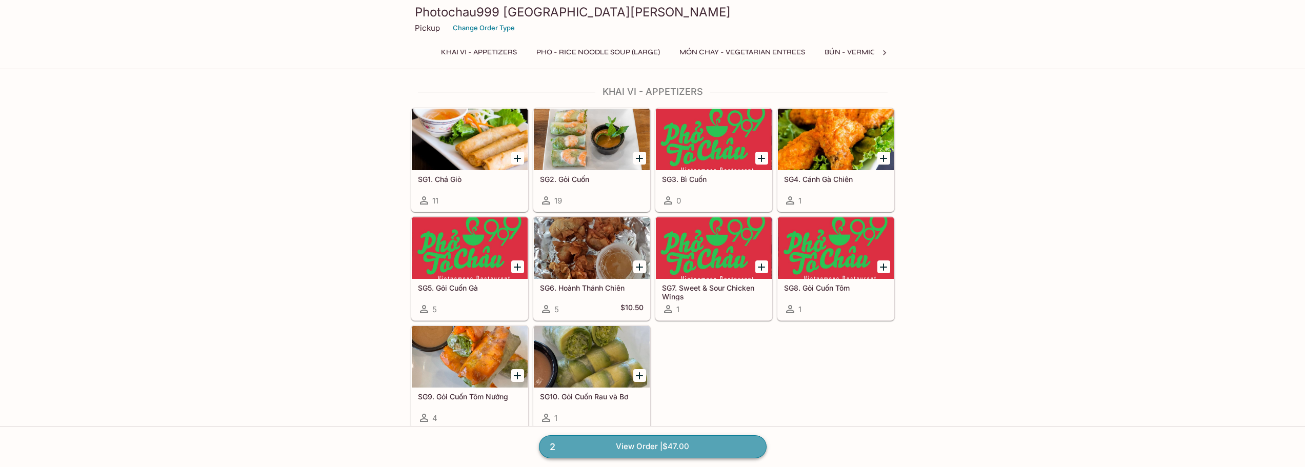
click at [667, 449] on link "2 View Order | $47.00" at bounding box center [653, 446] width 228 height 23
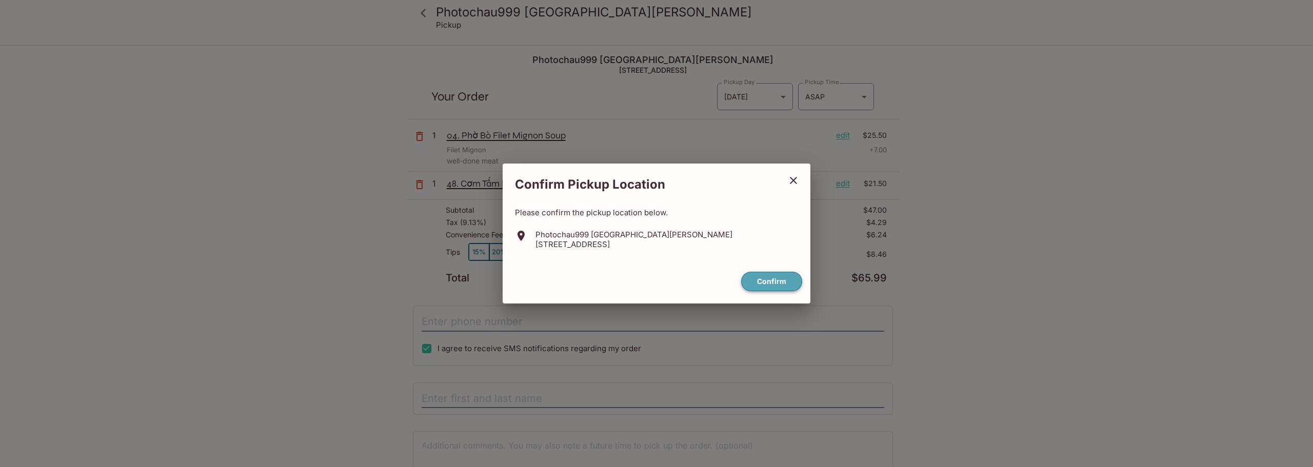
click at [780, 285] on button "Confirm" at bounding box center [771, 282] width 61 height 20
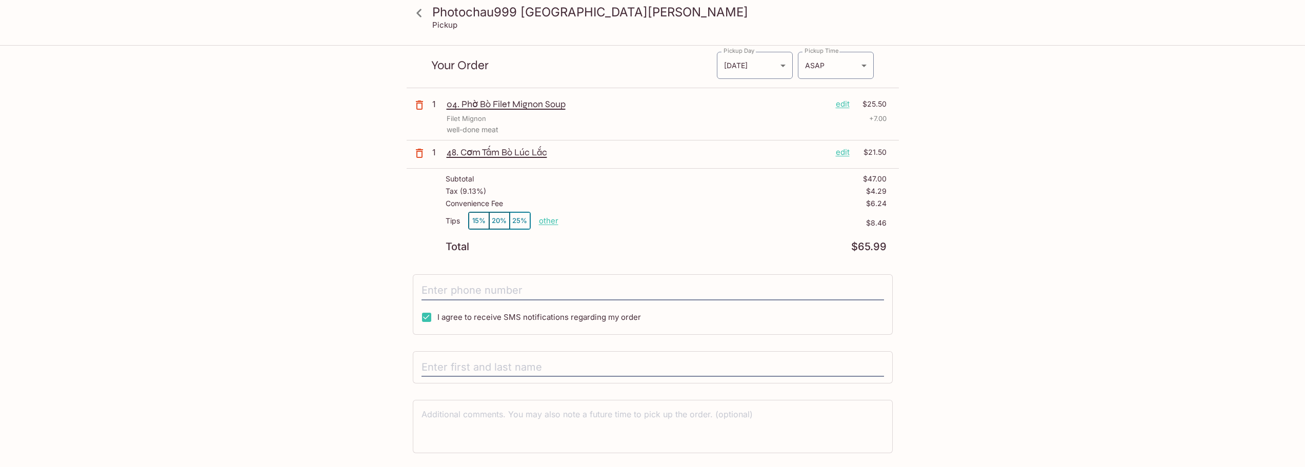
scroll to position [59, 0]
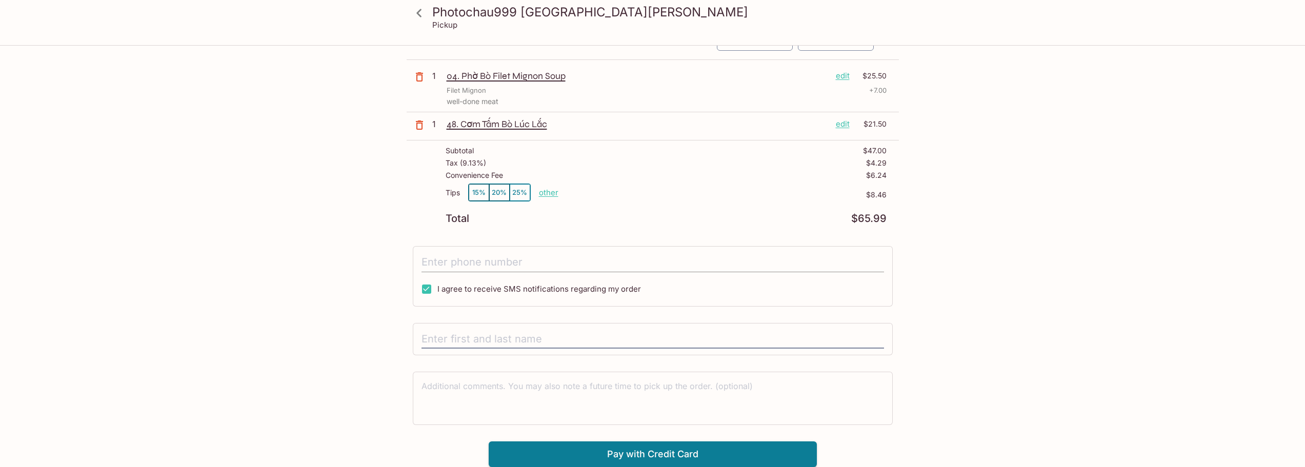
click at [469, 256] on input "tel" at bounding box center [652, 262] width 462 height 19
type input "[PHONE_NUMBER]"
click at [442, 343] on input "text" at bounding box center [652, 339] width 462 height 19
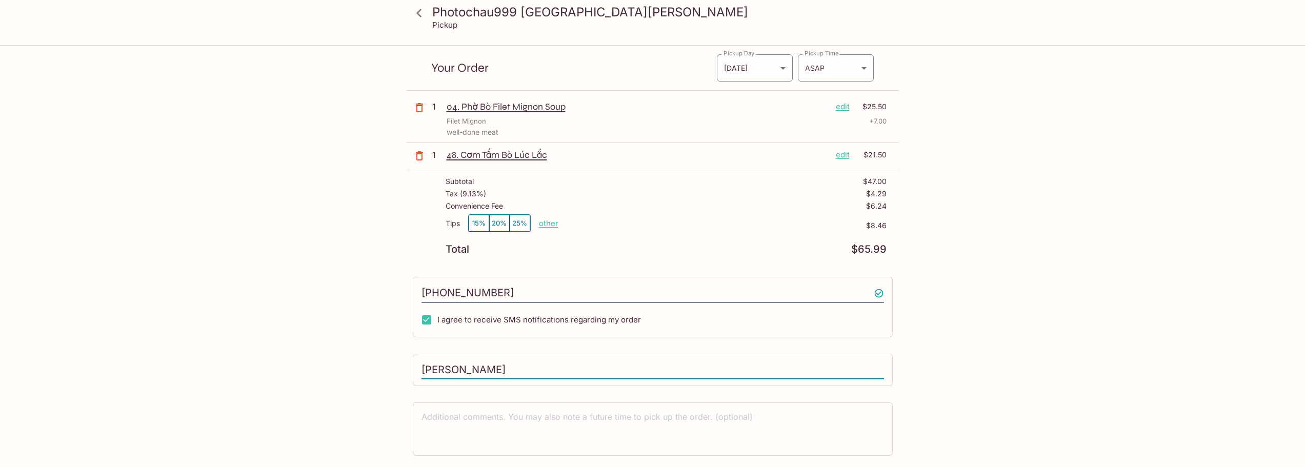
scroll to position [0, 0]
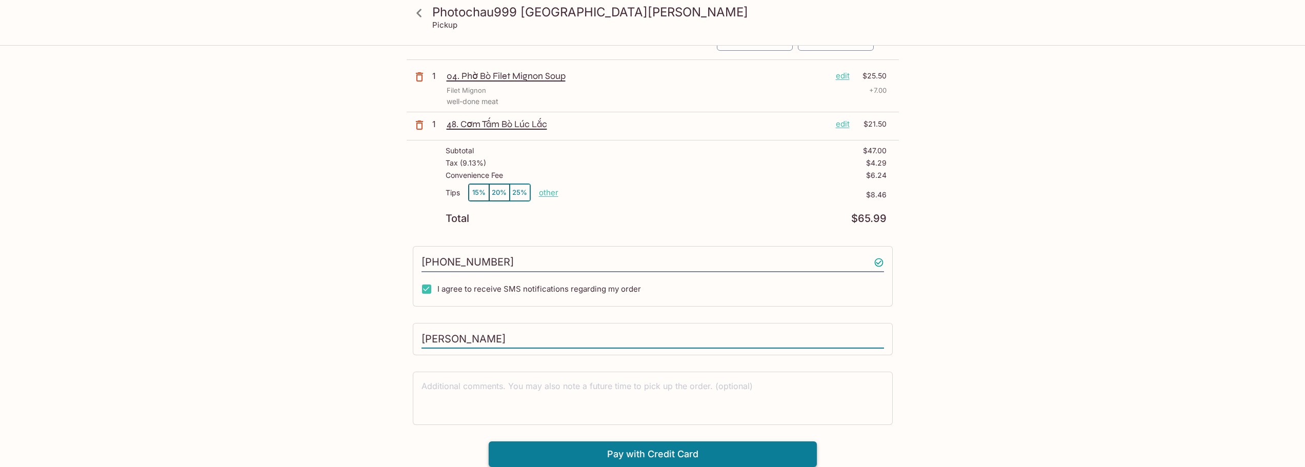
type input "[PERSON_NAME]"
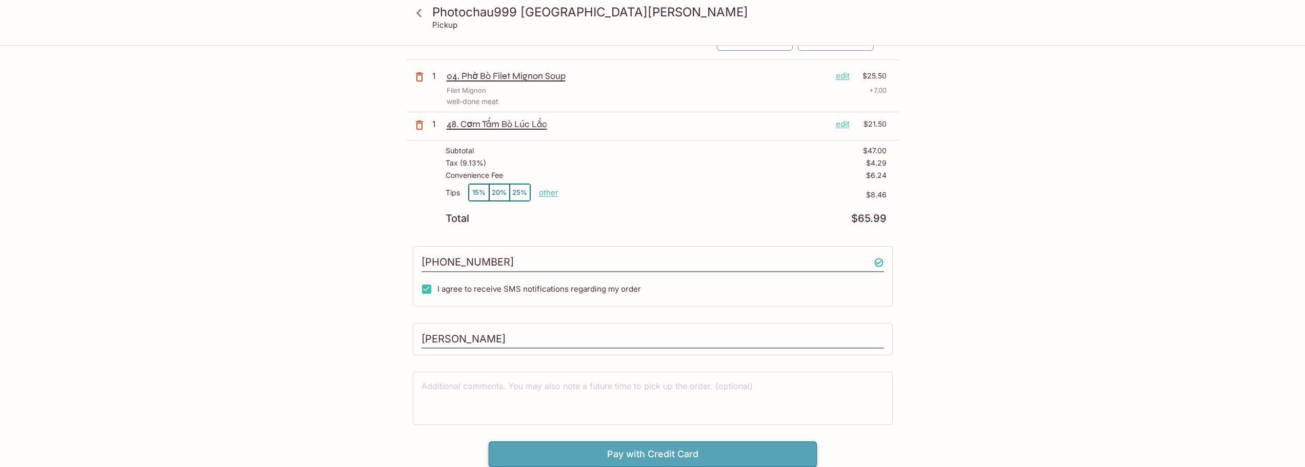
click at [673, 447] on button "Pay with Credit Card" at bounding box center [653, 454] width 328 height 26
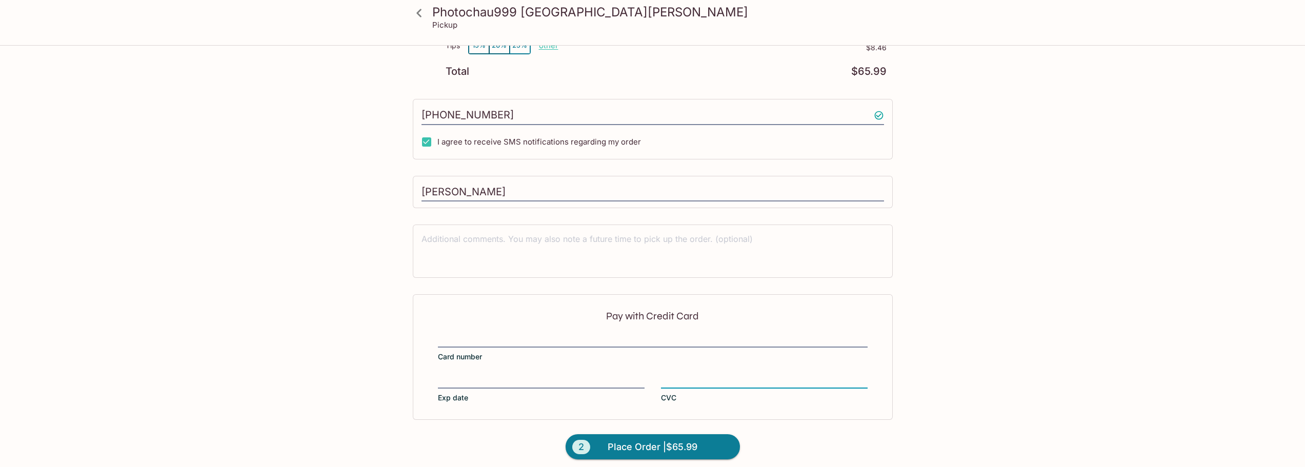
scroll to position [213, 0]
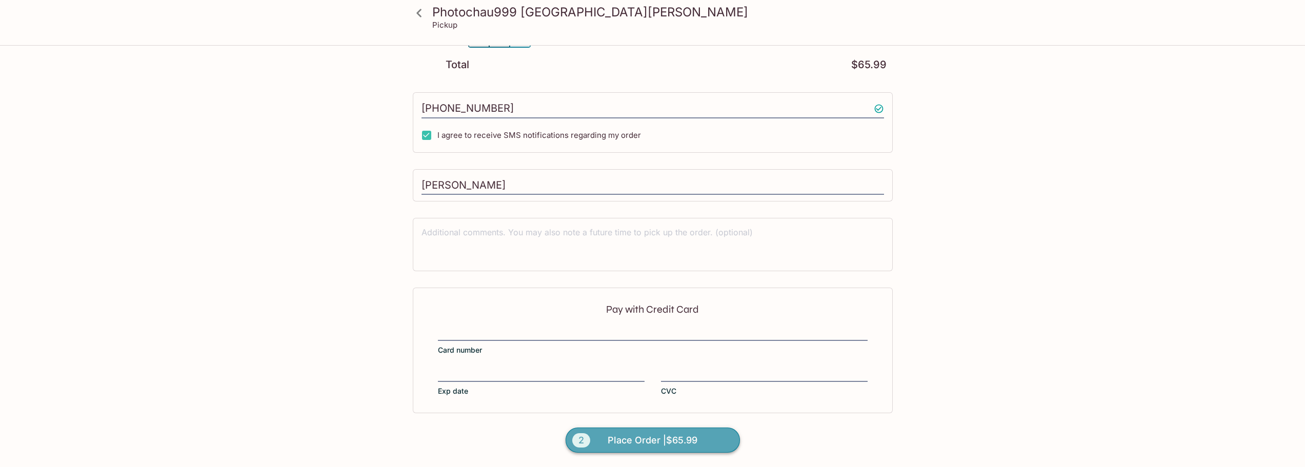
click at [644, 438] on span "Place Order | $65.99" at bounding box center [653, 440] width 90 height 16
